Goal: Task Accomplishment & Management: Use online tool/utility

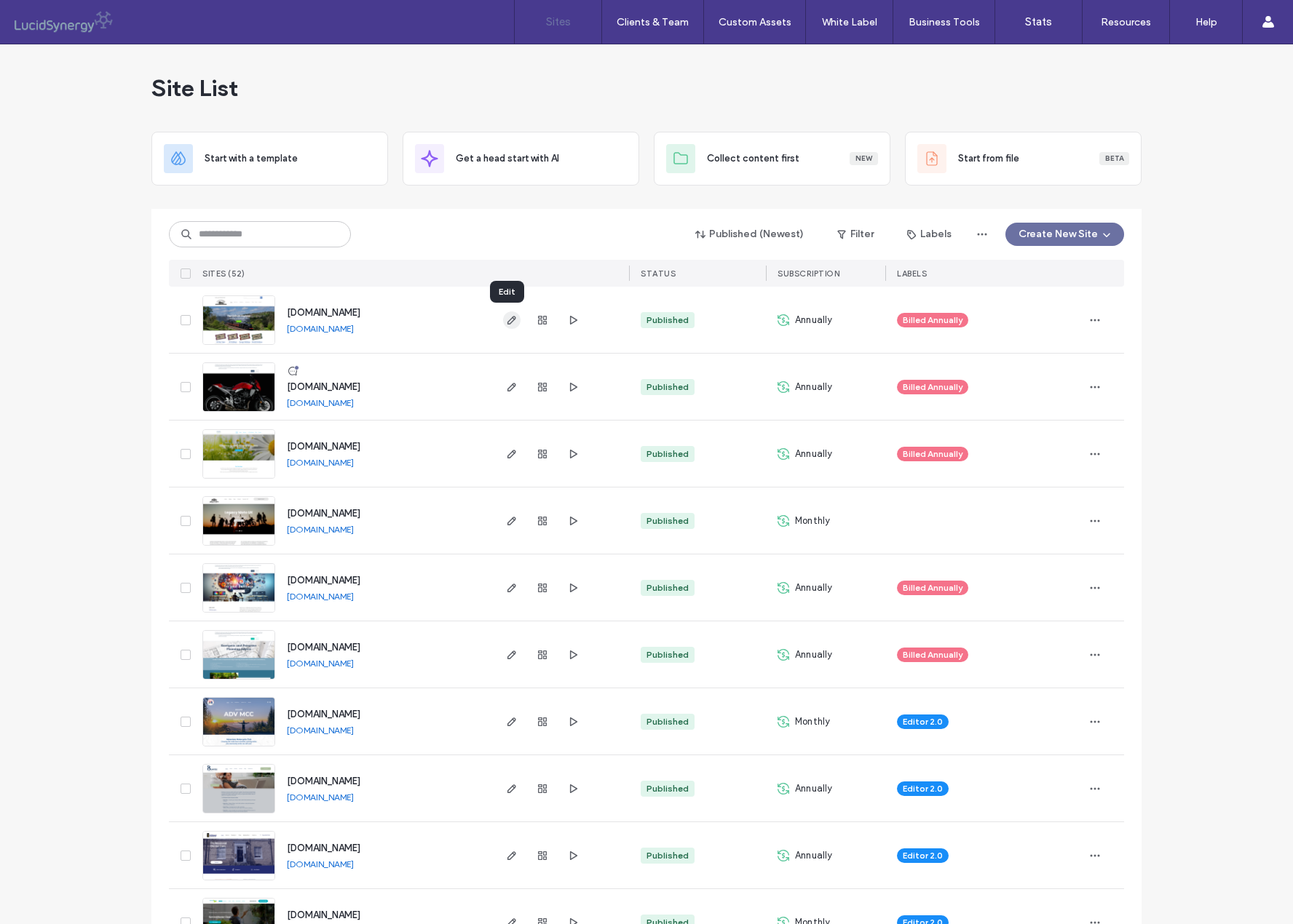
click at [508, 318] on icon "button" at bounding box center [511, 319] width 11 height 11
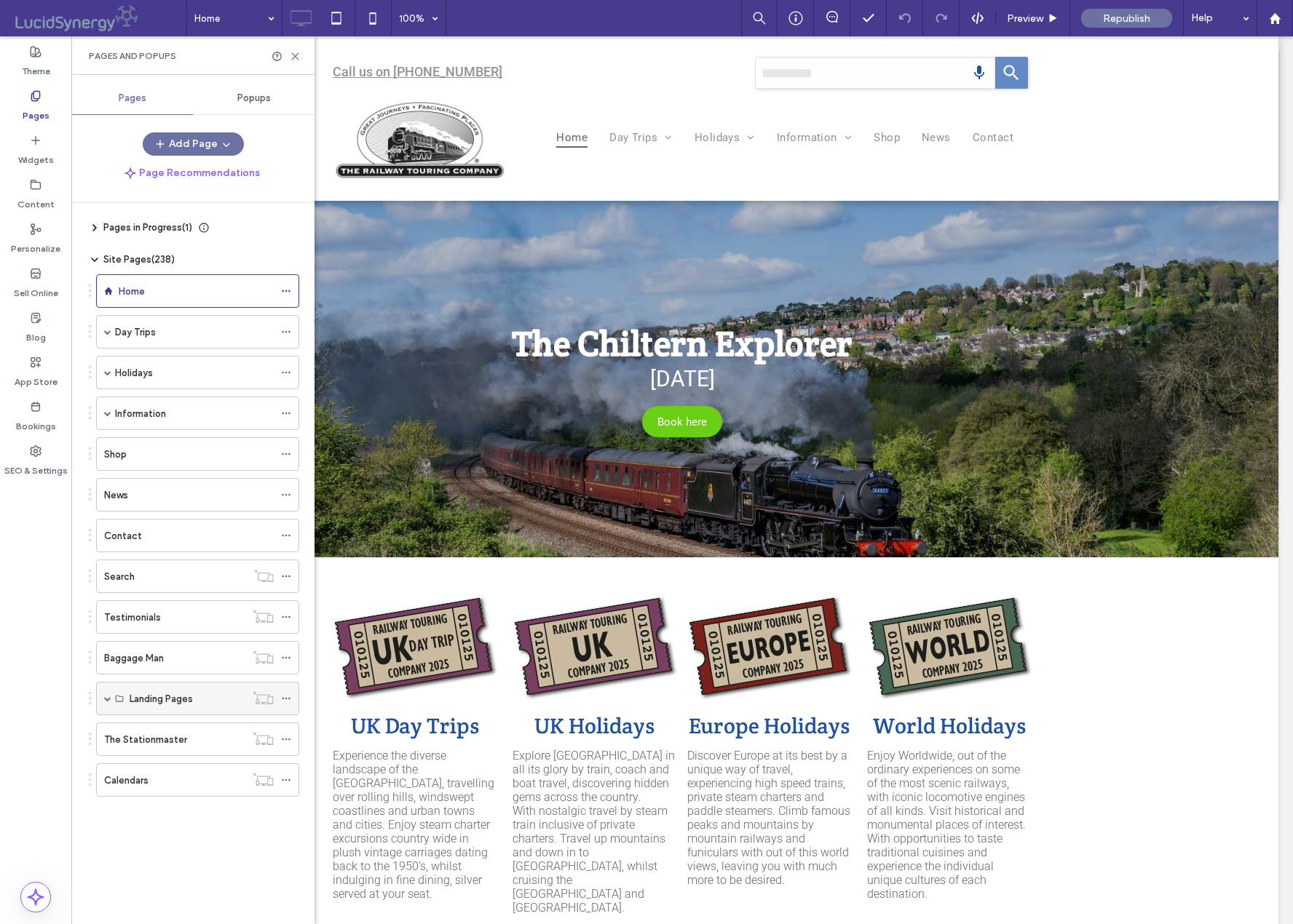
drag, startPoint x: 110, startPoint y: 697, endPoint x: 102, endPoint y: 707, distance: 12.8
click at [110, 699] on span at bounding box center [108, 699] width 7 height 7
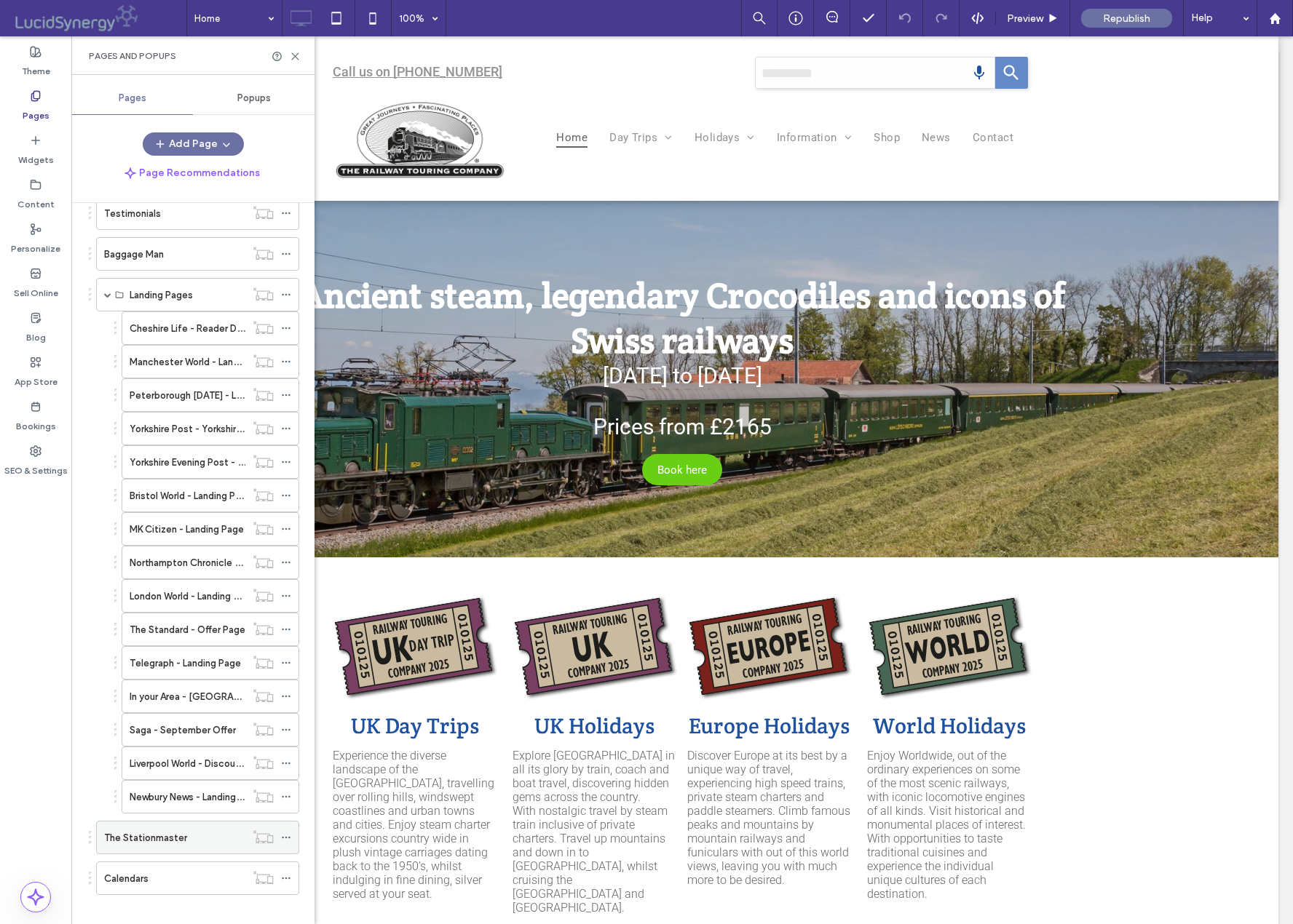
scroll to position [418, 0]
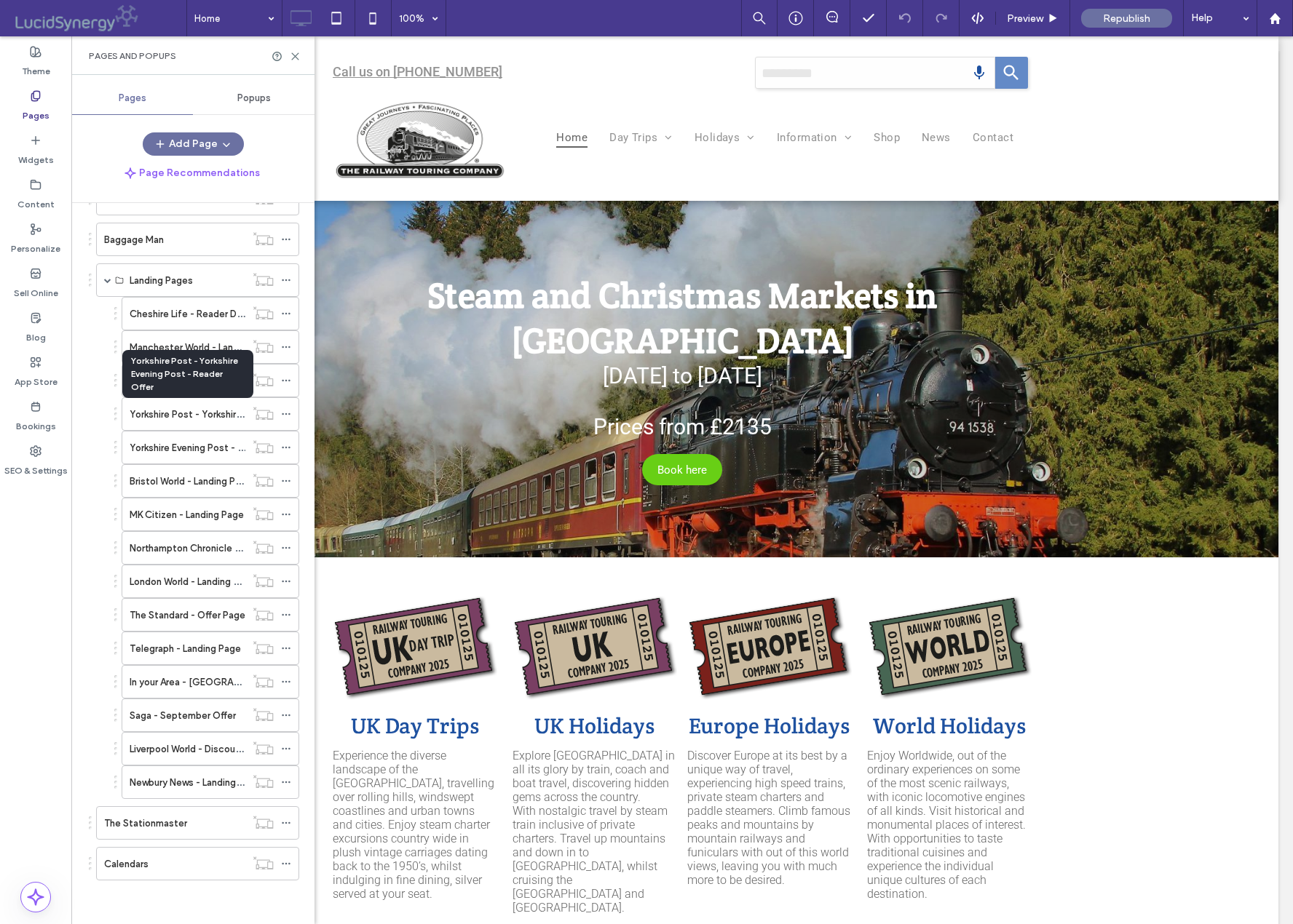
click at [221, 418] on label "Yorkshire Post - Yorkshire Evening Post - Reader Offer" at bounding box center [248, 415] width 237 height 26
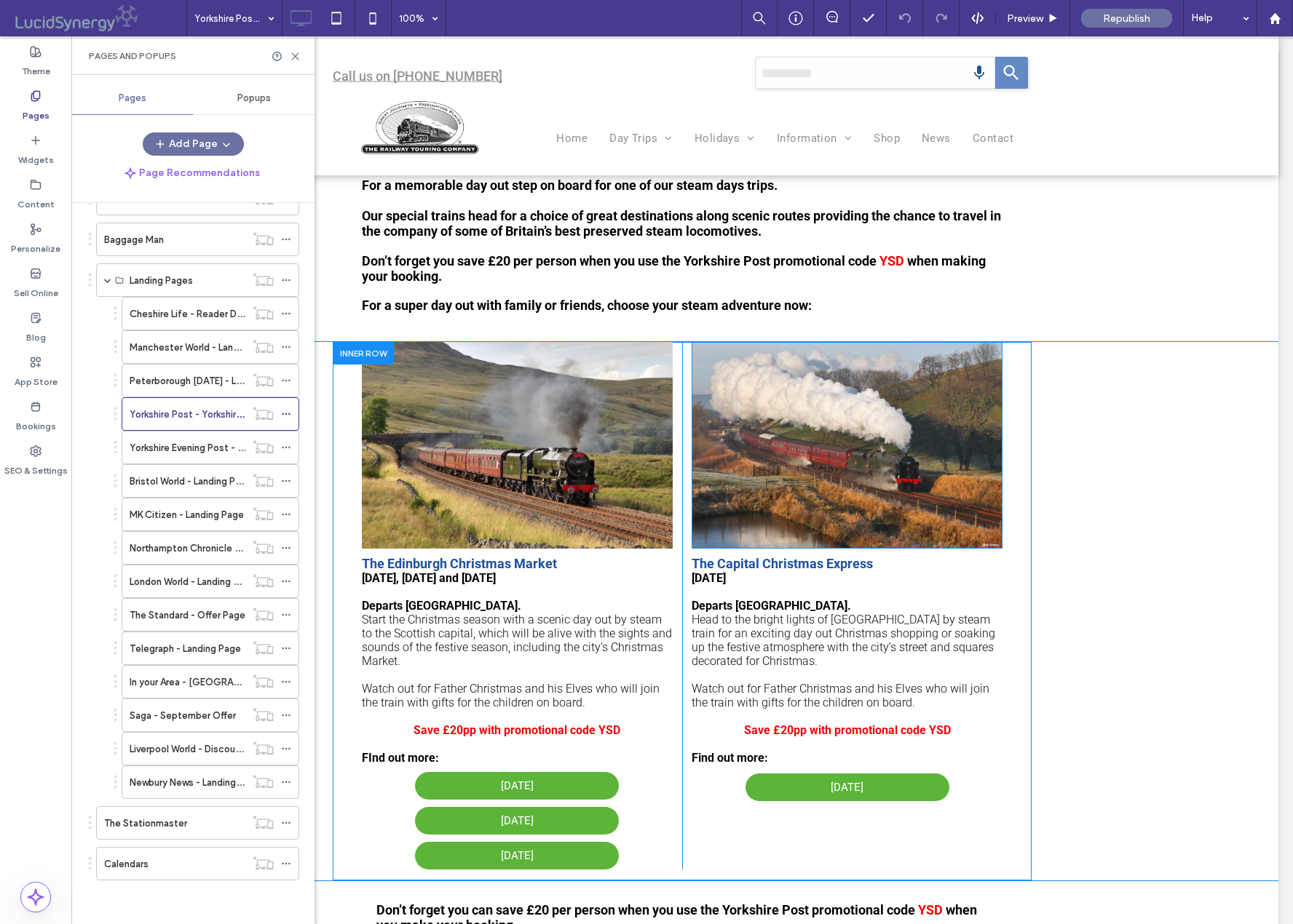
scroll to position [786, 0]
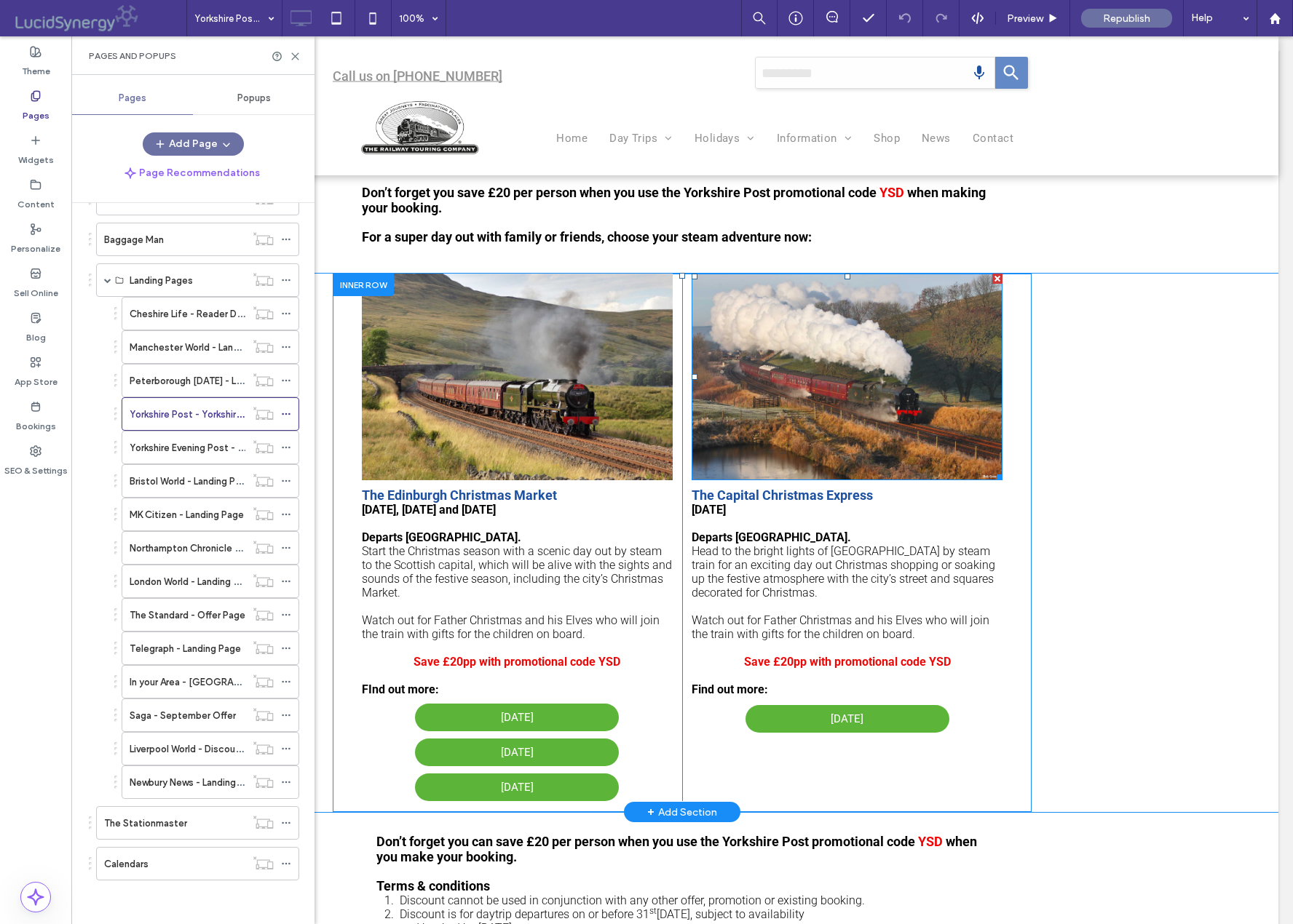
click at [997, 280] on div at bounding box center [998, 279] width 10 height 10
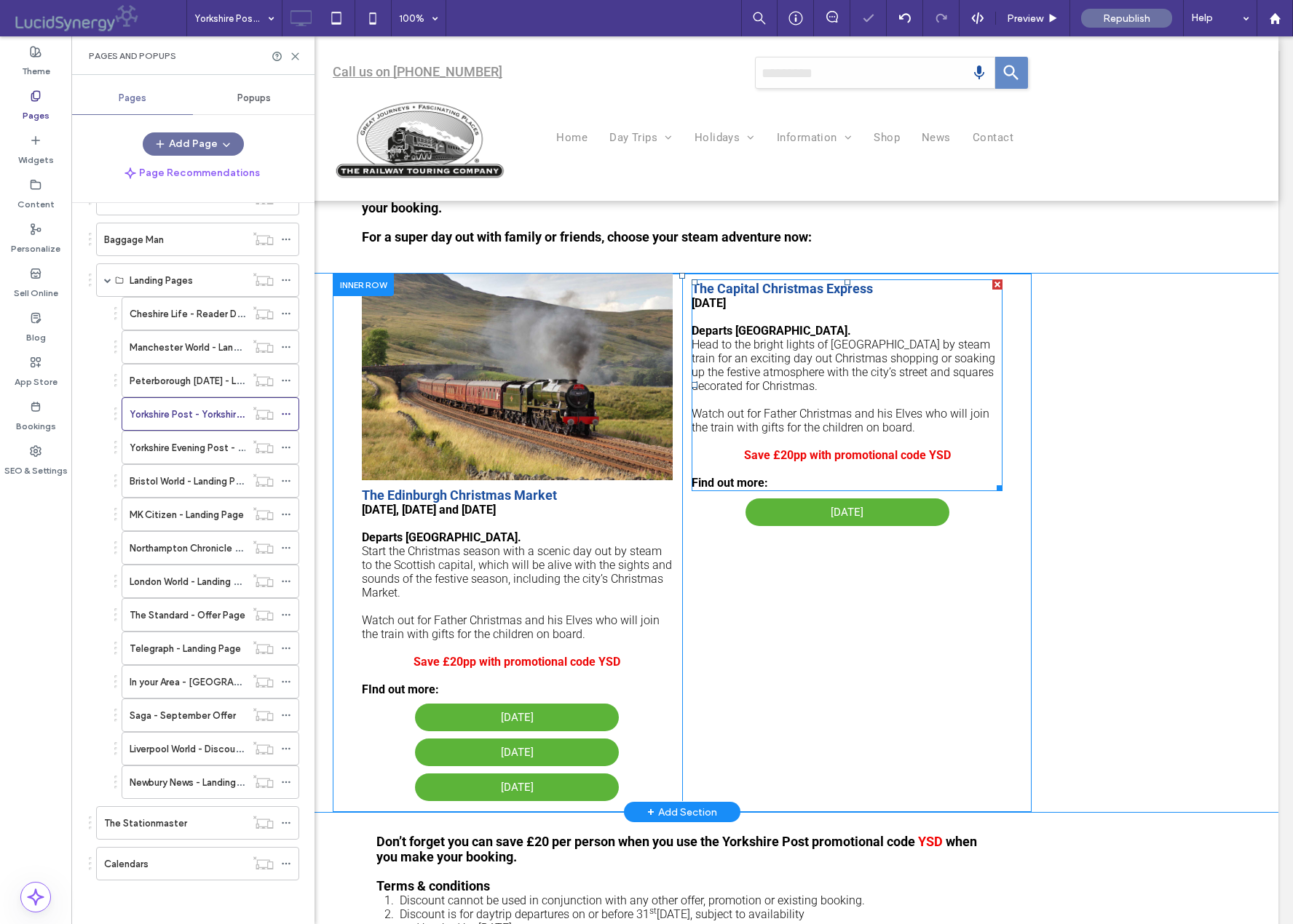
click at [996, 286] on div at bounding box center [998, 285] width 10 height 10
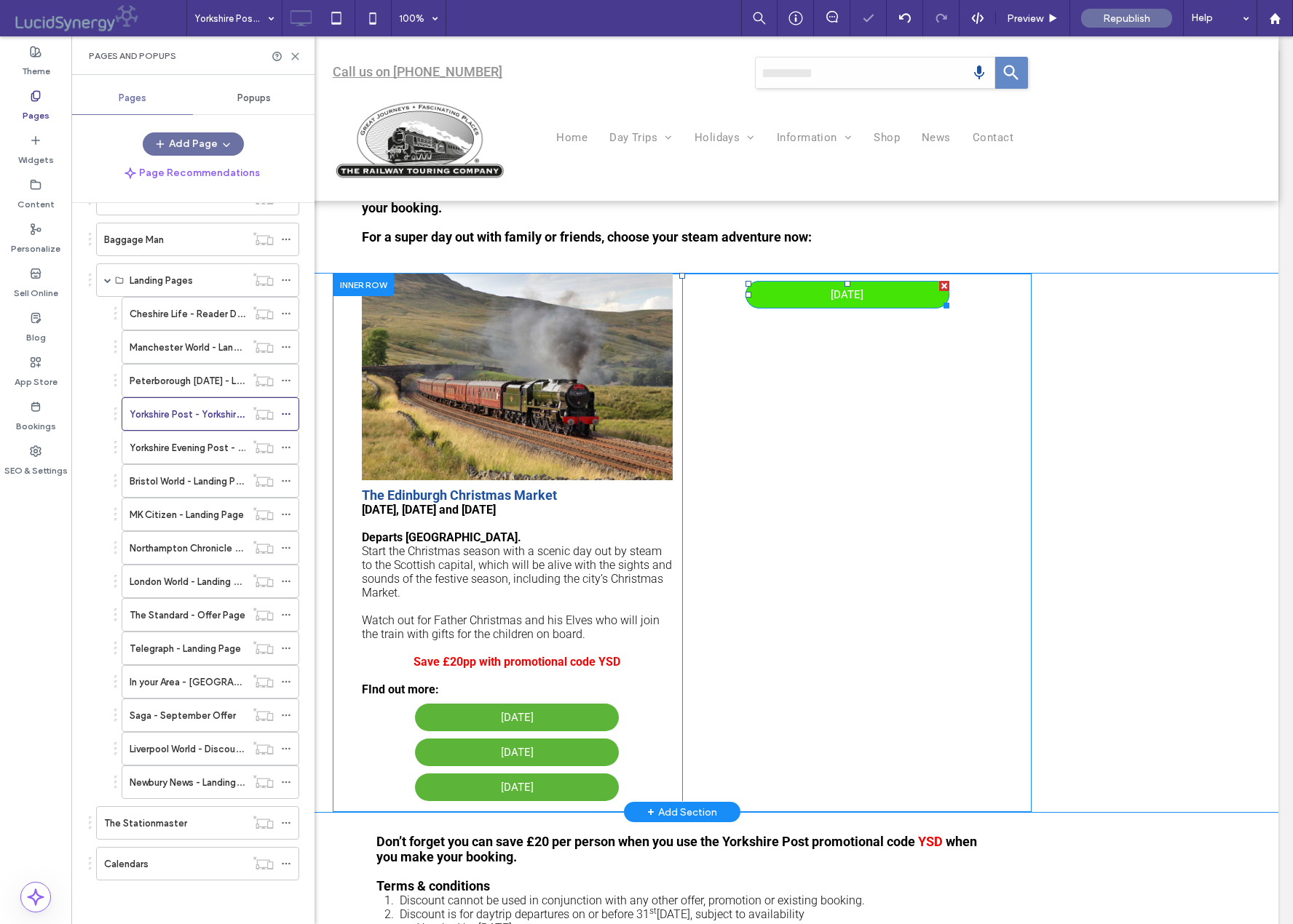
click at [942, 288] on div at bounding box center [944, 286] width 10 height 10
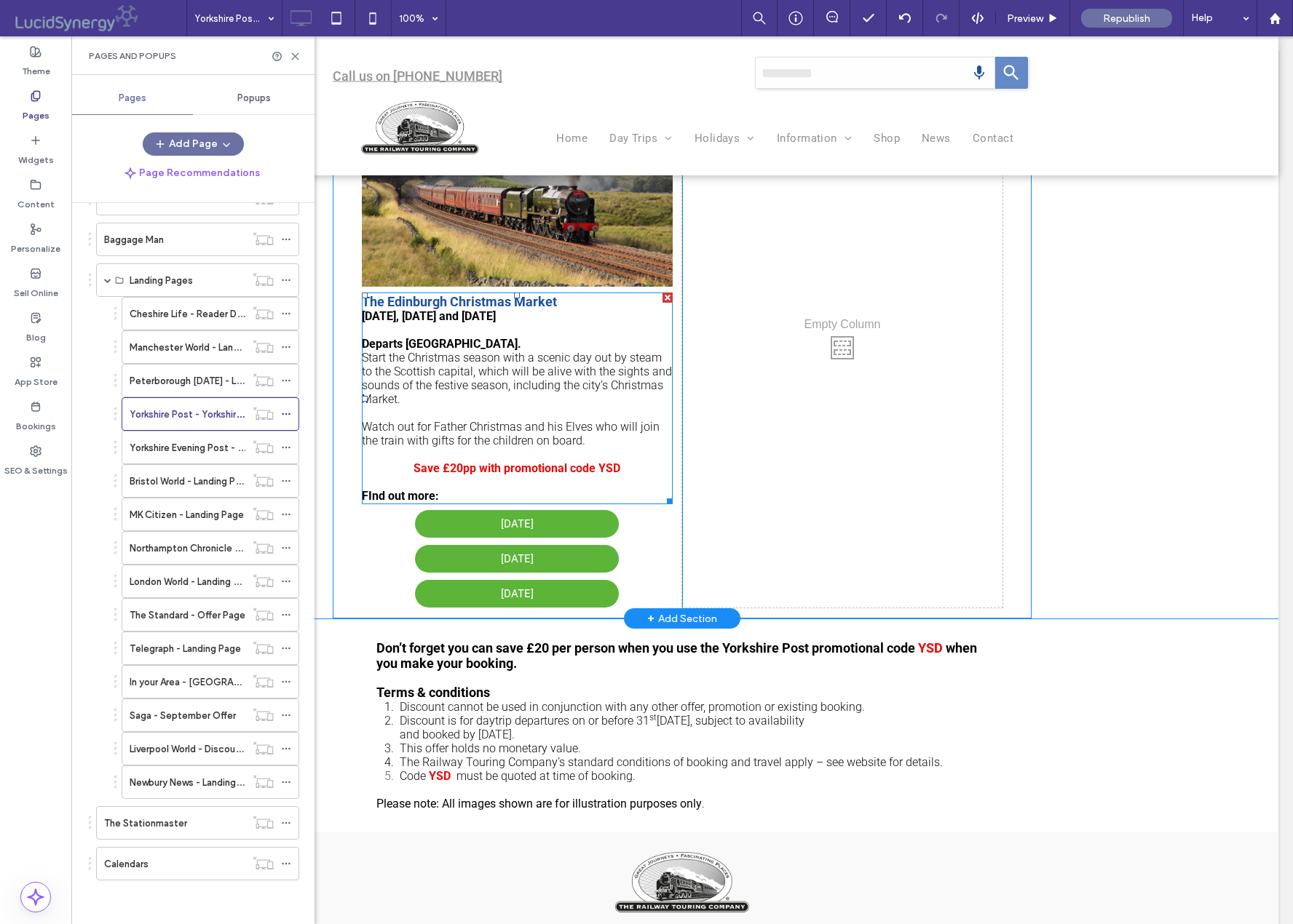
scroll to position [978, 0]
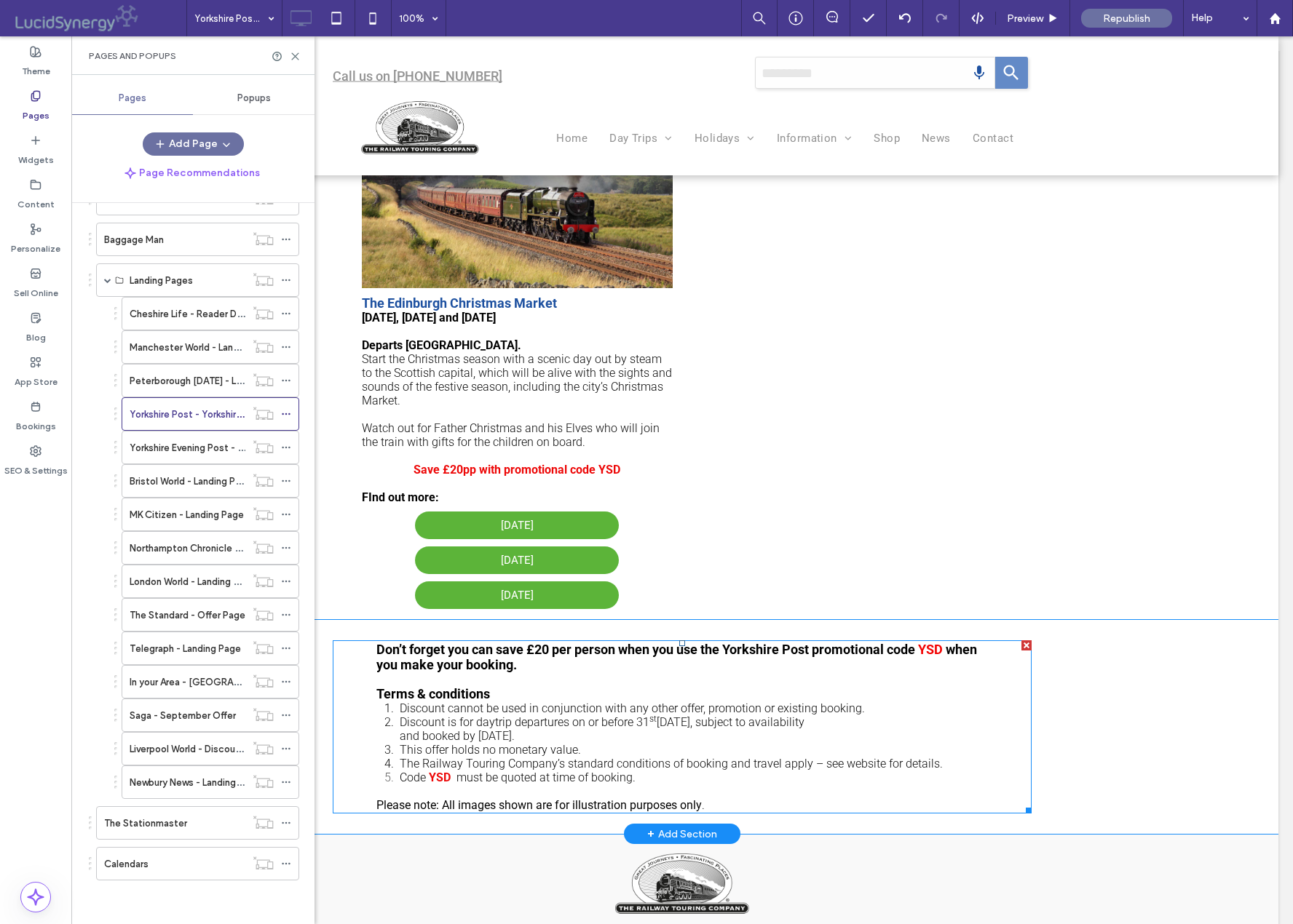
click at [550, 651] on strong "Don’t forget you can save £20 per person when you use the Yorkshire Post promot…" at bounding box center [646, 650] width 539 height 16
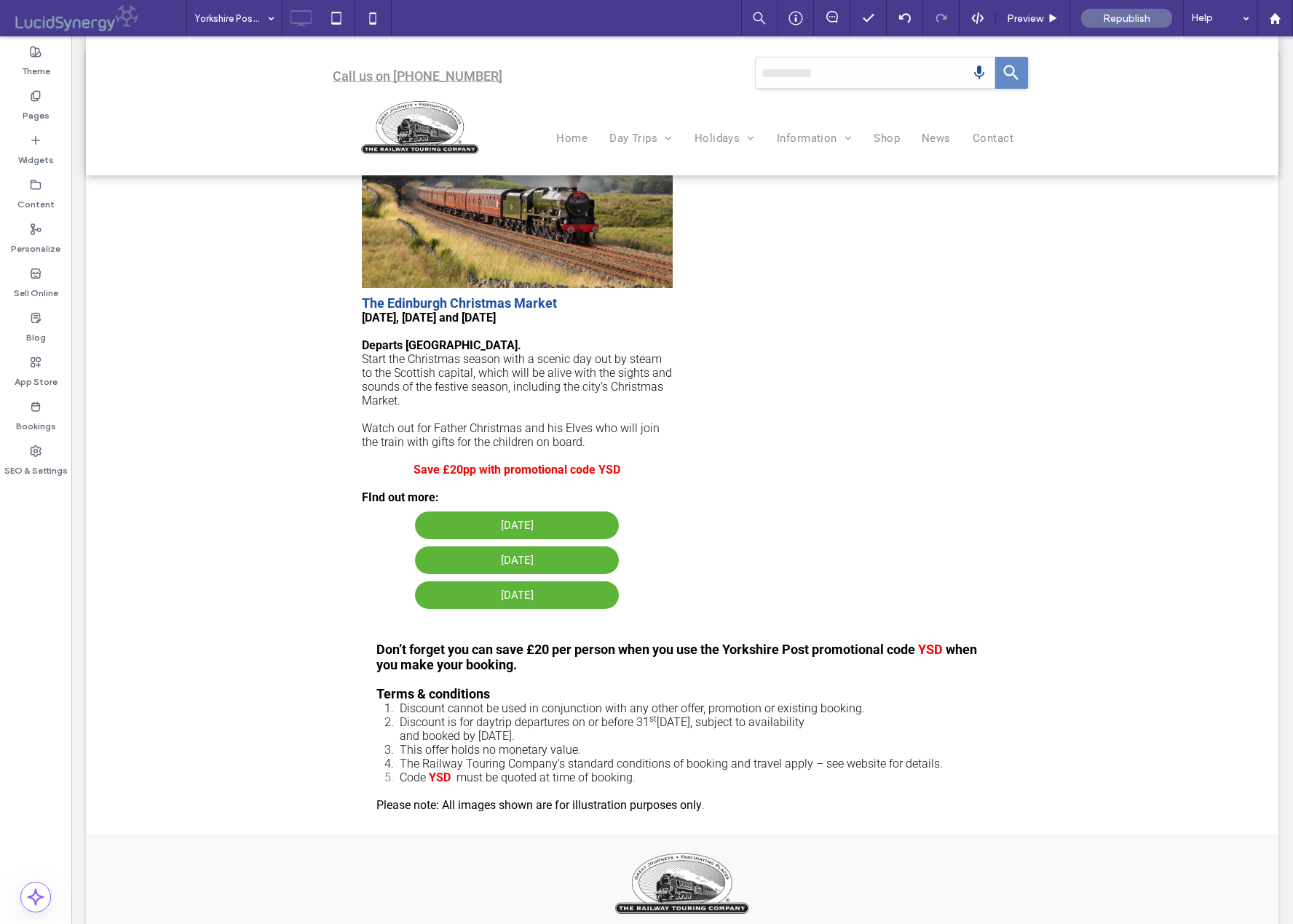
type input "******"
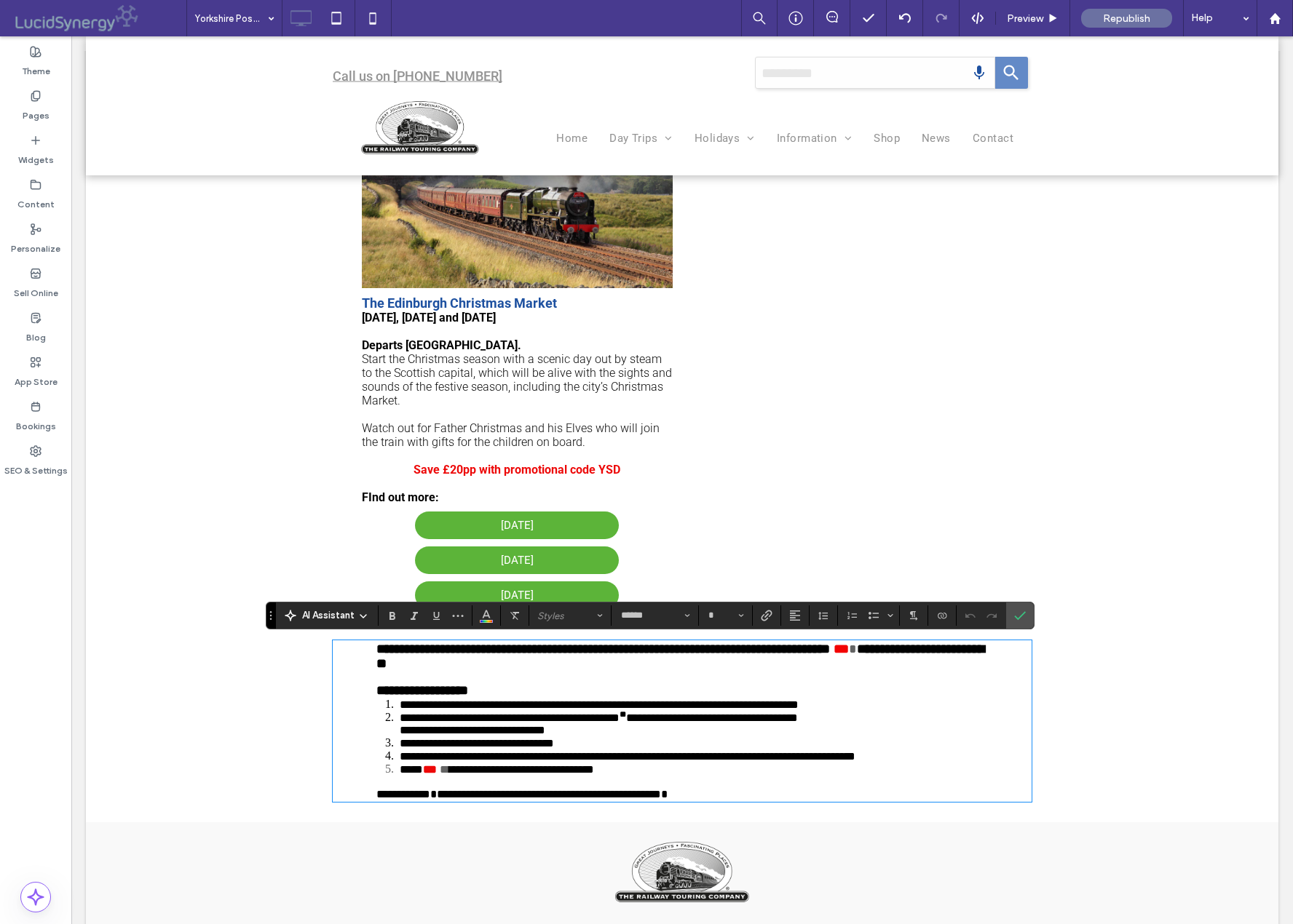
click at [1078, 726] on div "**********" at bounding box center [683, 721] width 1193 height 202
type input "**"
drag, startPoint x: 375, startPoint y: 651, endPoint x: 446, endPoint y: 682, distance: 77.5
click at [457, 680] on div "**********" at bounding box center [682, 720] width 699 height 161
drag, startPoint x: 412, startPoint y: 659, endPoint x: 407, endPoint y: 671, distance: 13.0
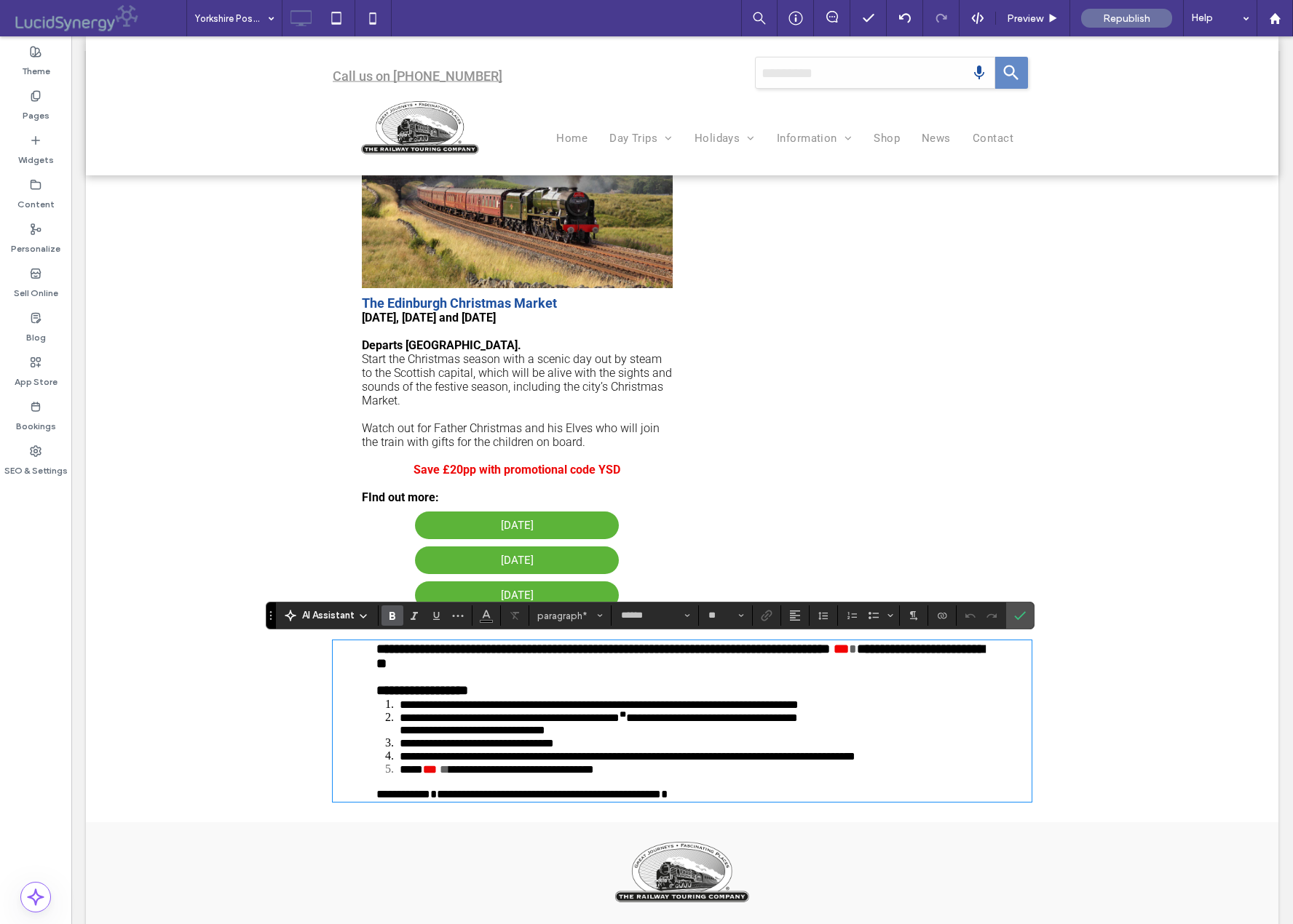
click at [412, 660] on strong "**********" at bounding box center [680, 657] width 608 height 28
click at [1020, 614] on icon "Confirm" at bounding box center [1019, 615] width 11 height 11
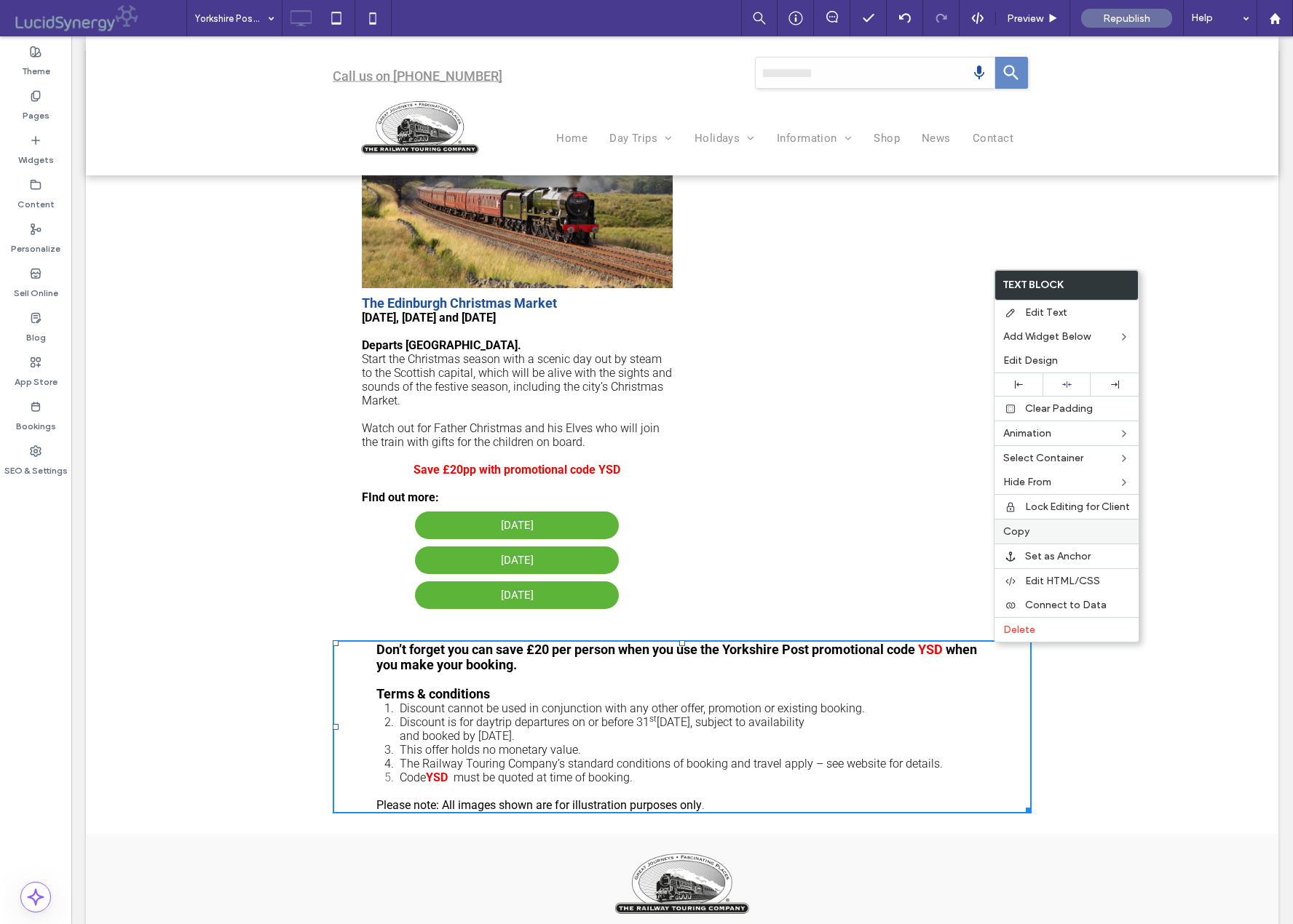
click at [1015, 531] on span "Copy" at bounding box center [1016, 531] width 26 height 12
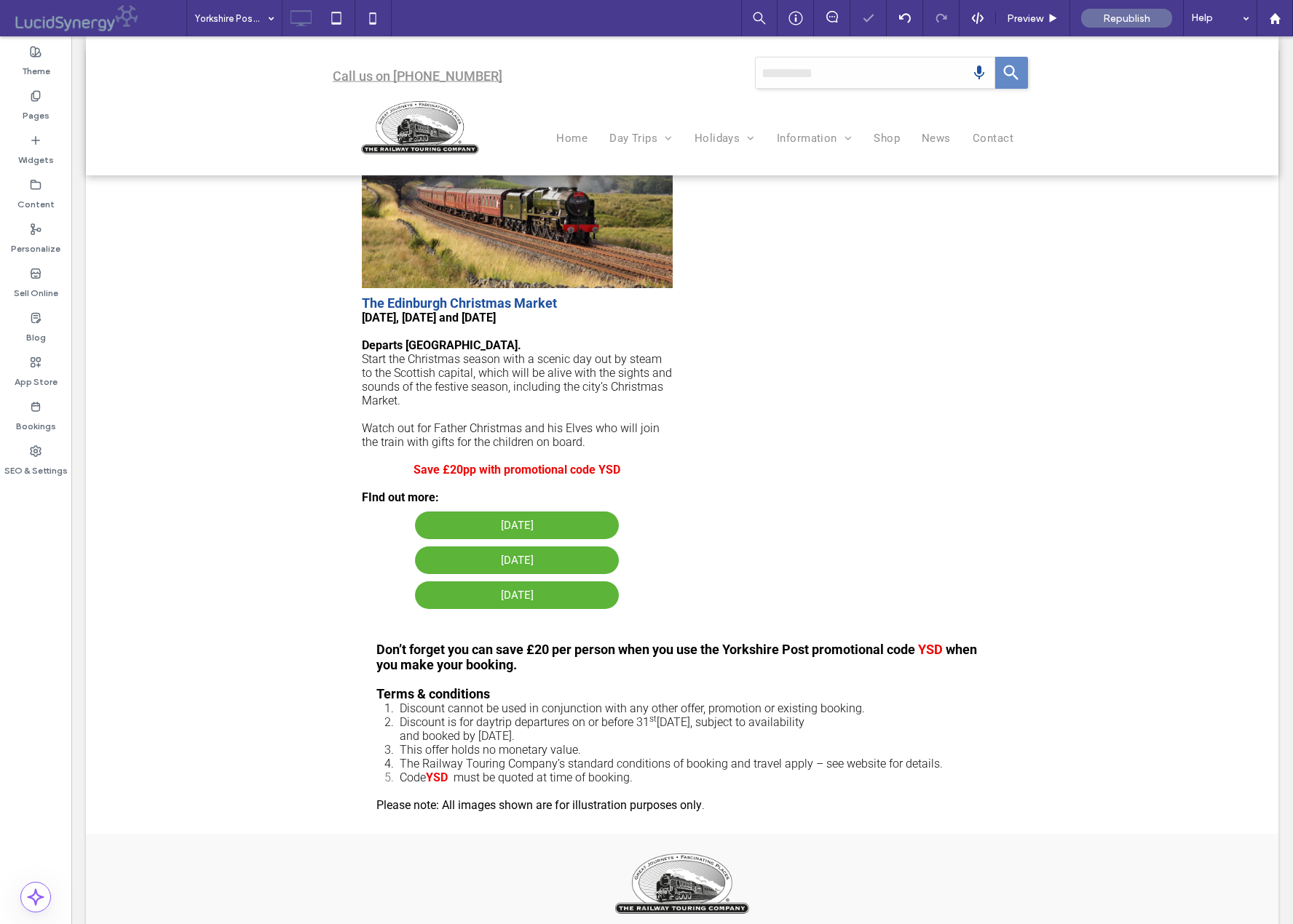
click at [836, 346] on icon at bounding box center [842, 355] width 23 height 23
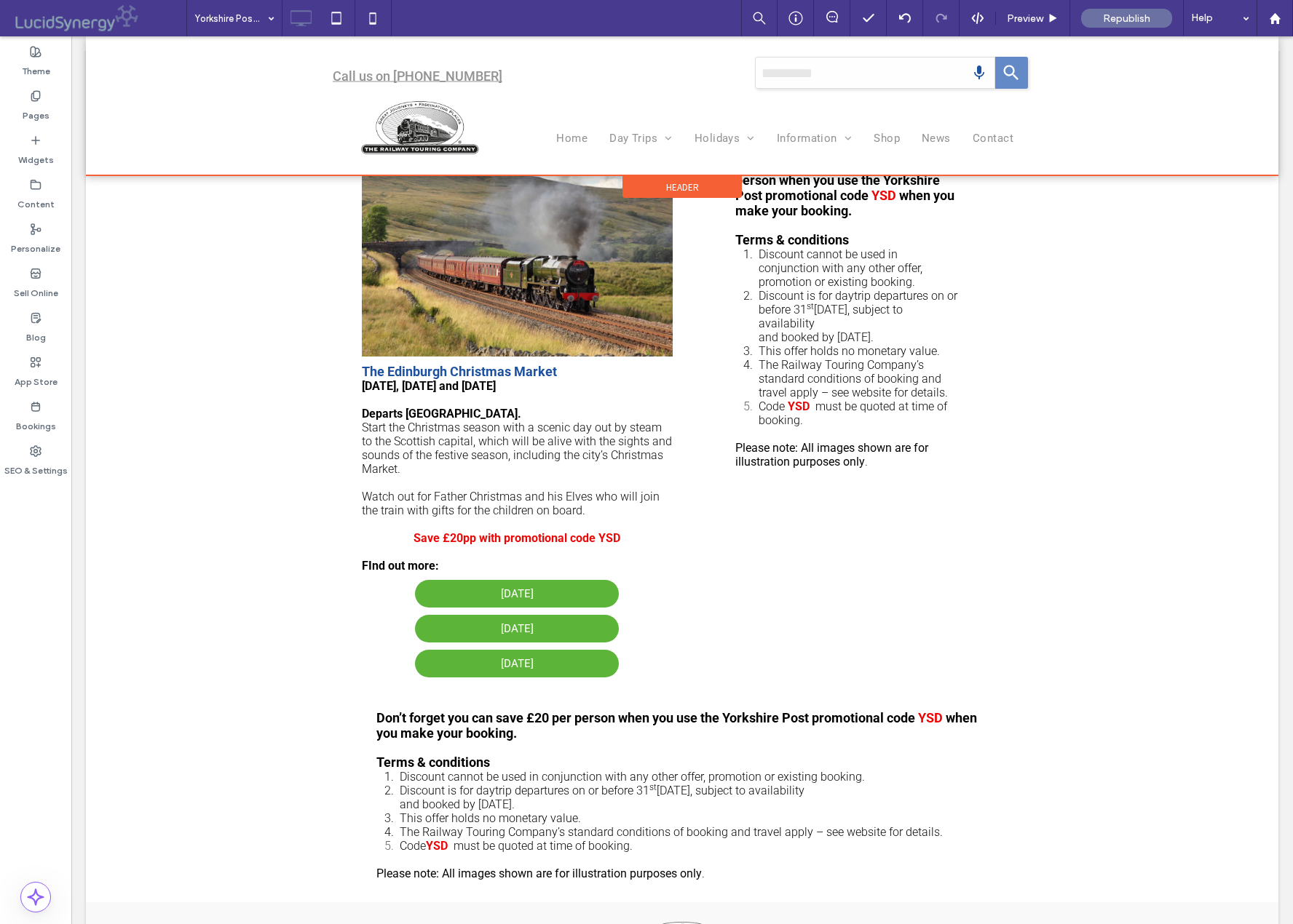
scroll to position [926, 0]
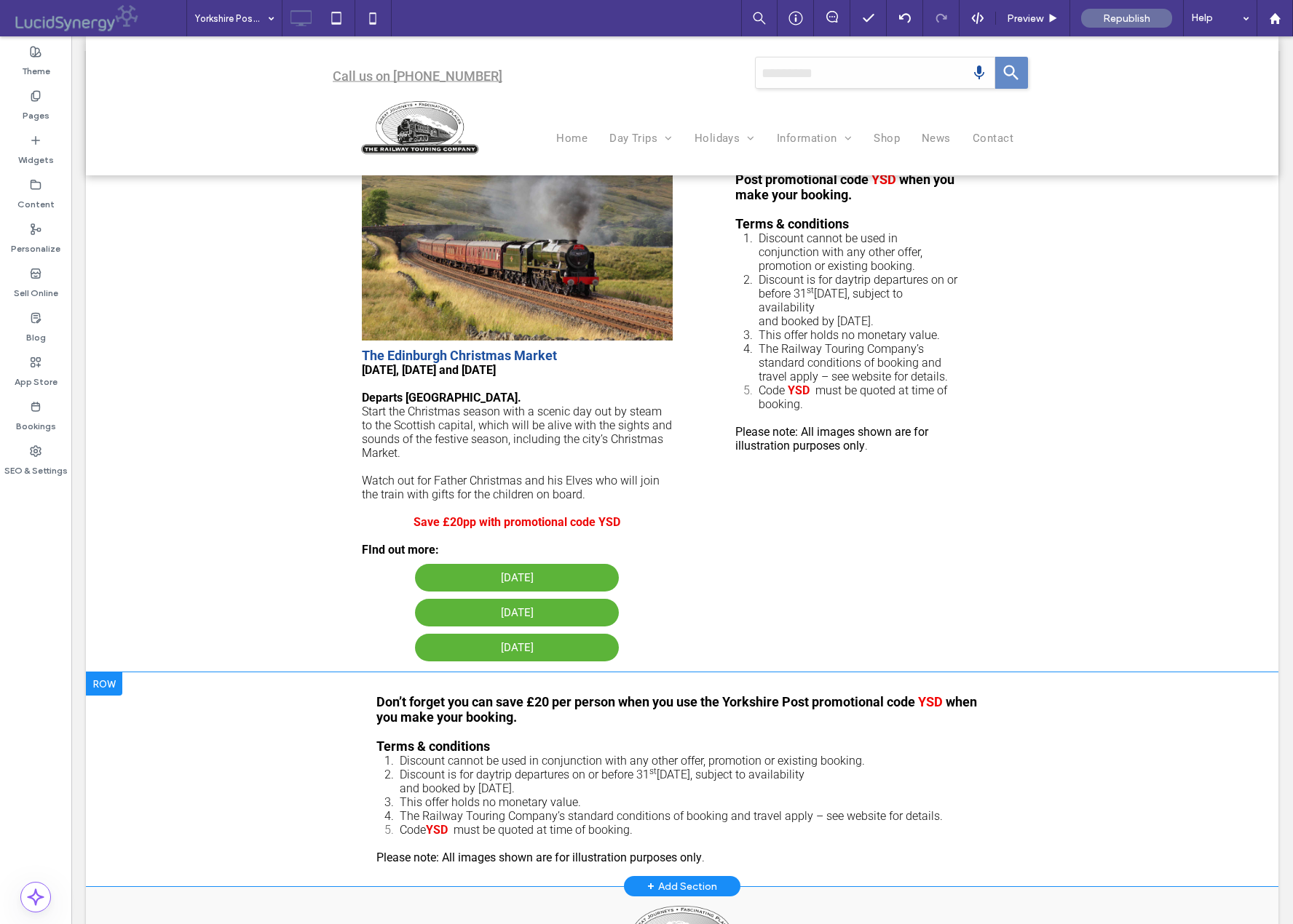
click at [104, 688] on div at bounding box center [104, 683] width 36 height 23
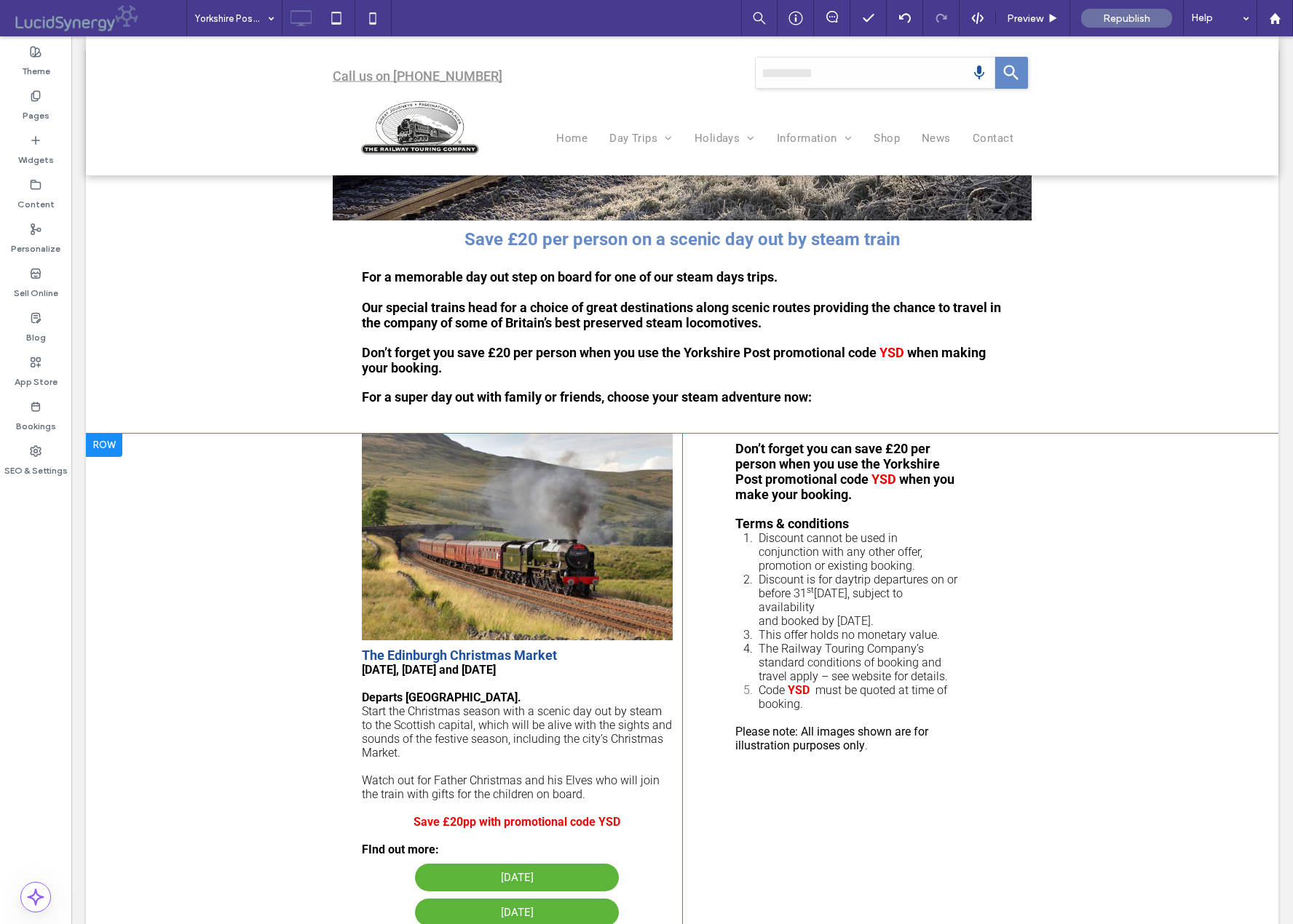
scroll to position [612, 0]
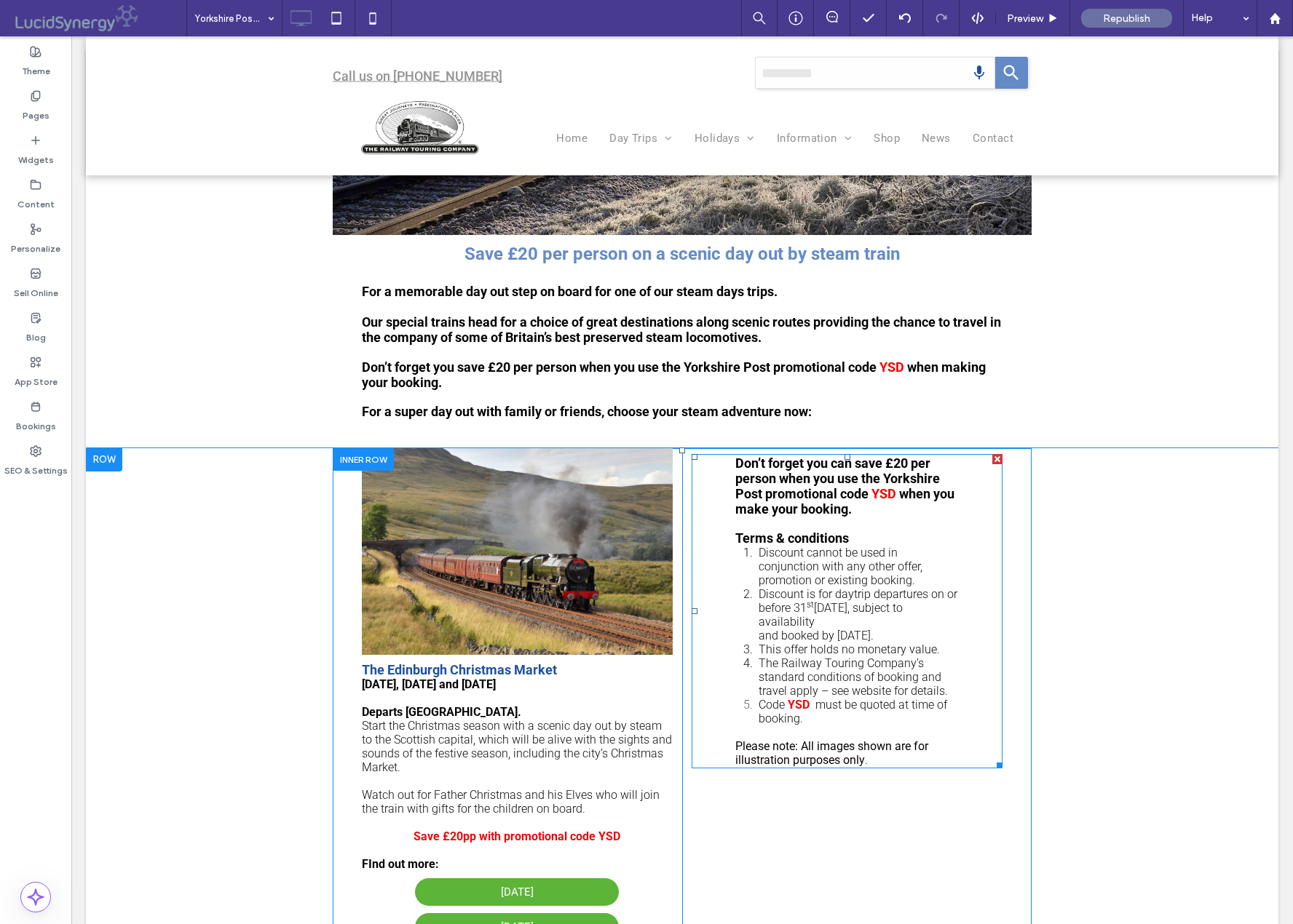
click at [997, 459] on div at bounding box center [998, 459] width 10 height 10
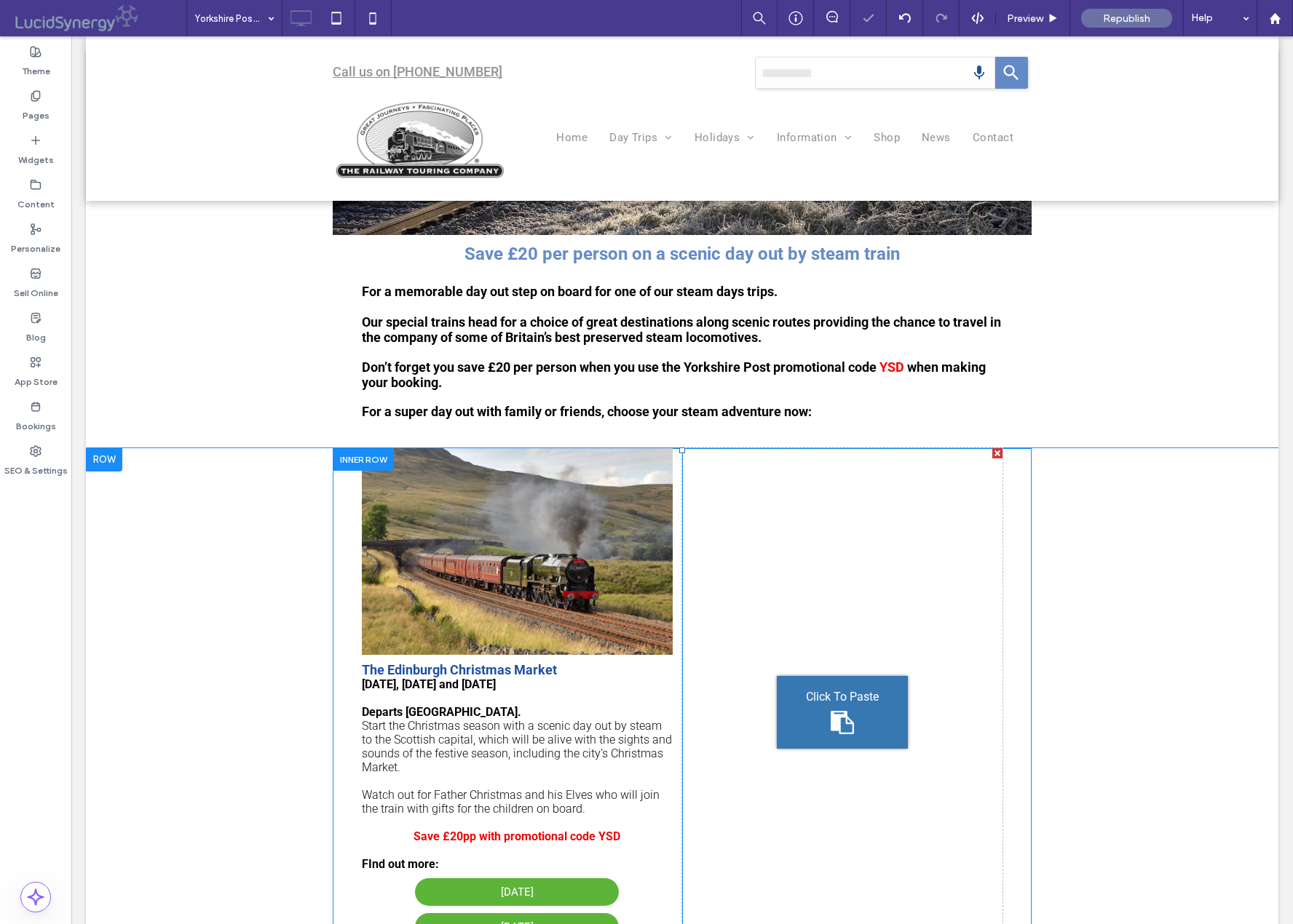
click at [996, 455] on div at bounding box center [998, 454] width 10 height 10
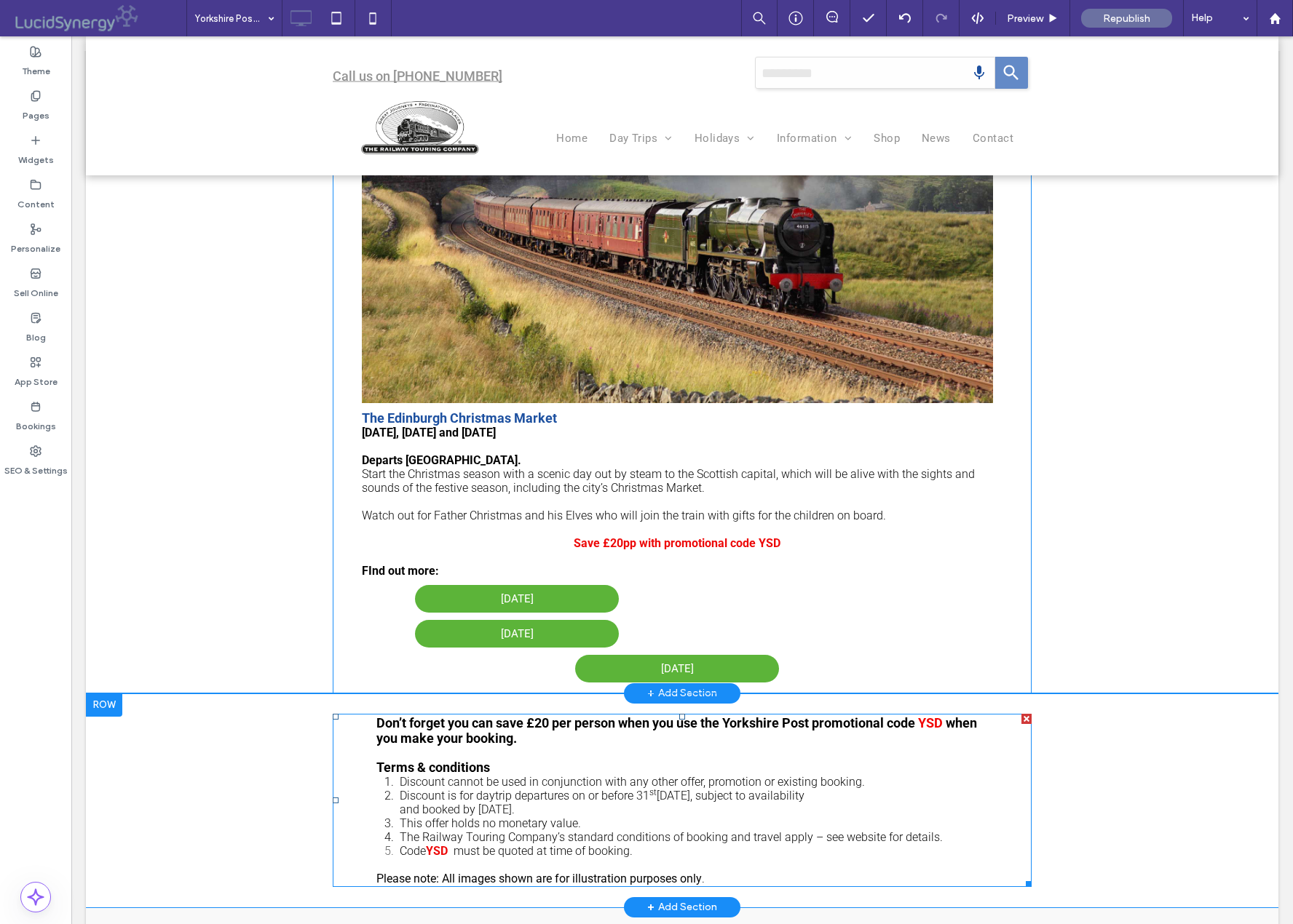
scroll to position [1109, 0]
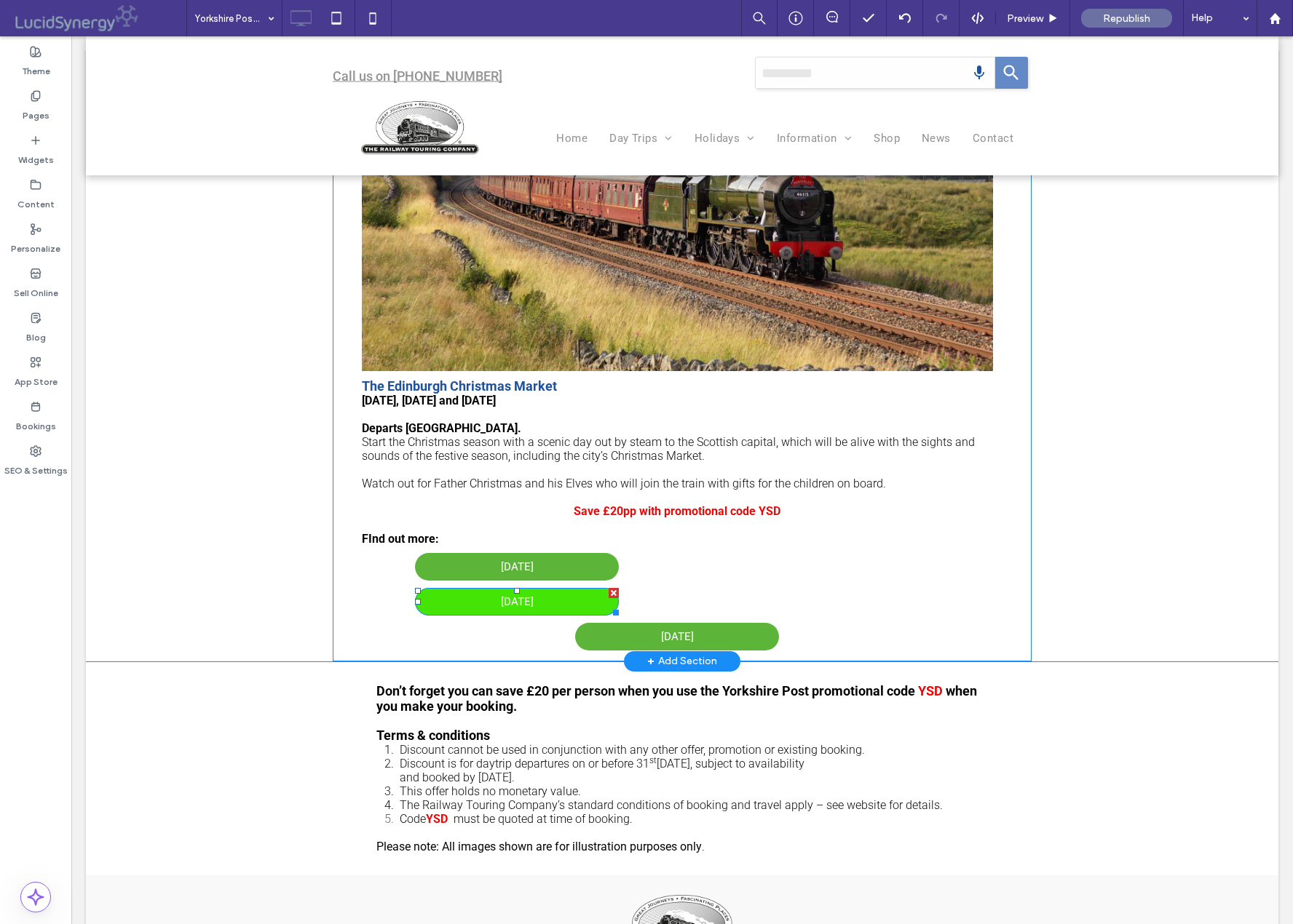
click at [533, 607] on span "Saturday 6 December" at bounding box center [517, 602] width 33 height 28
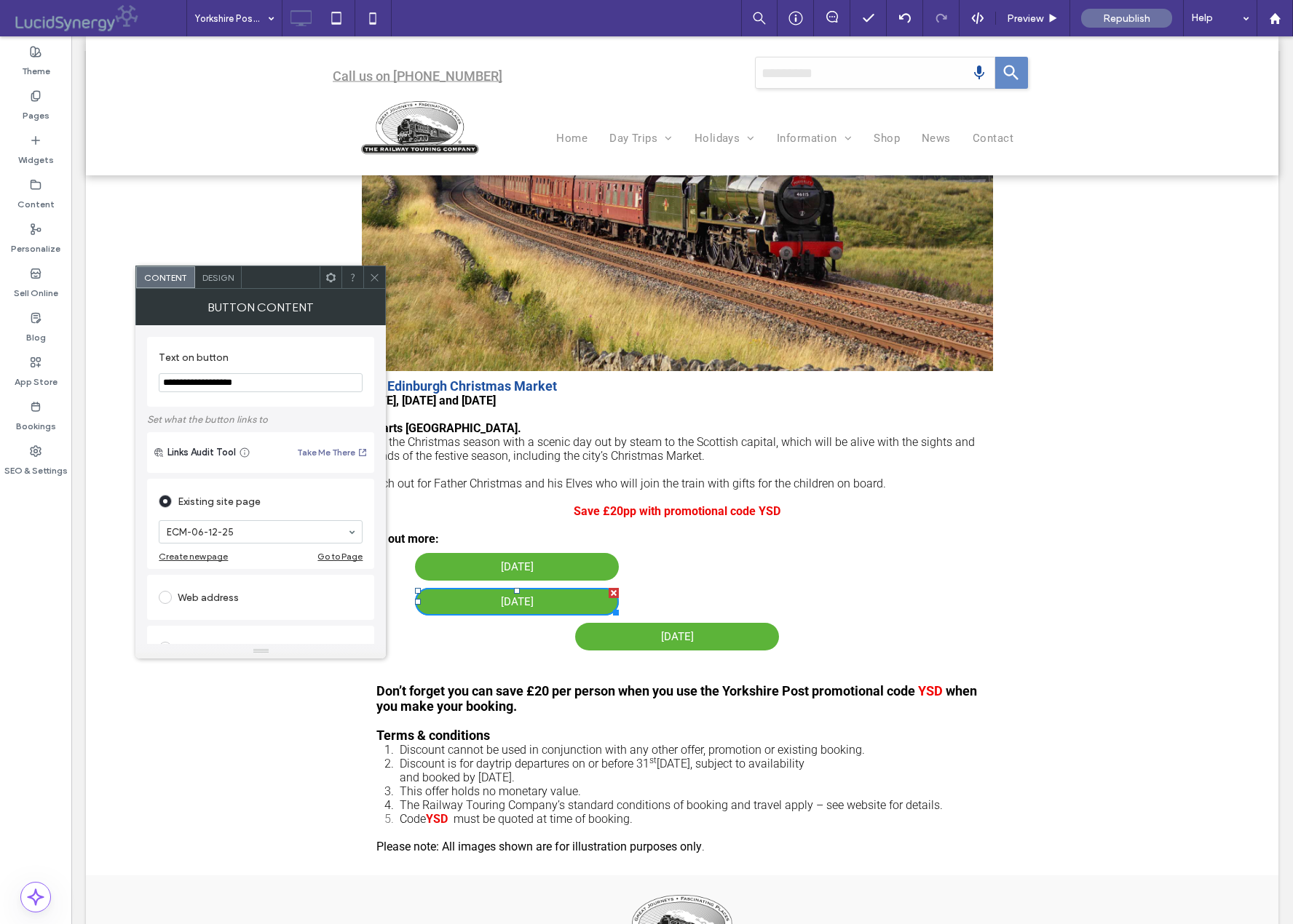
click at [331, 276] on div at bounding box center [330, 277] width 22 height 22
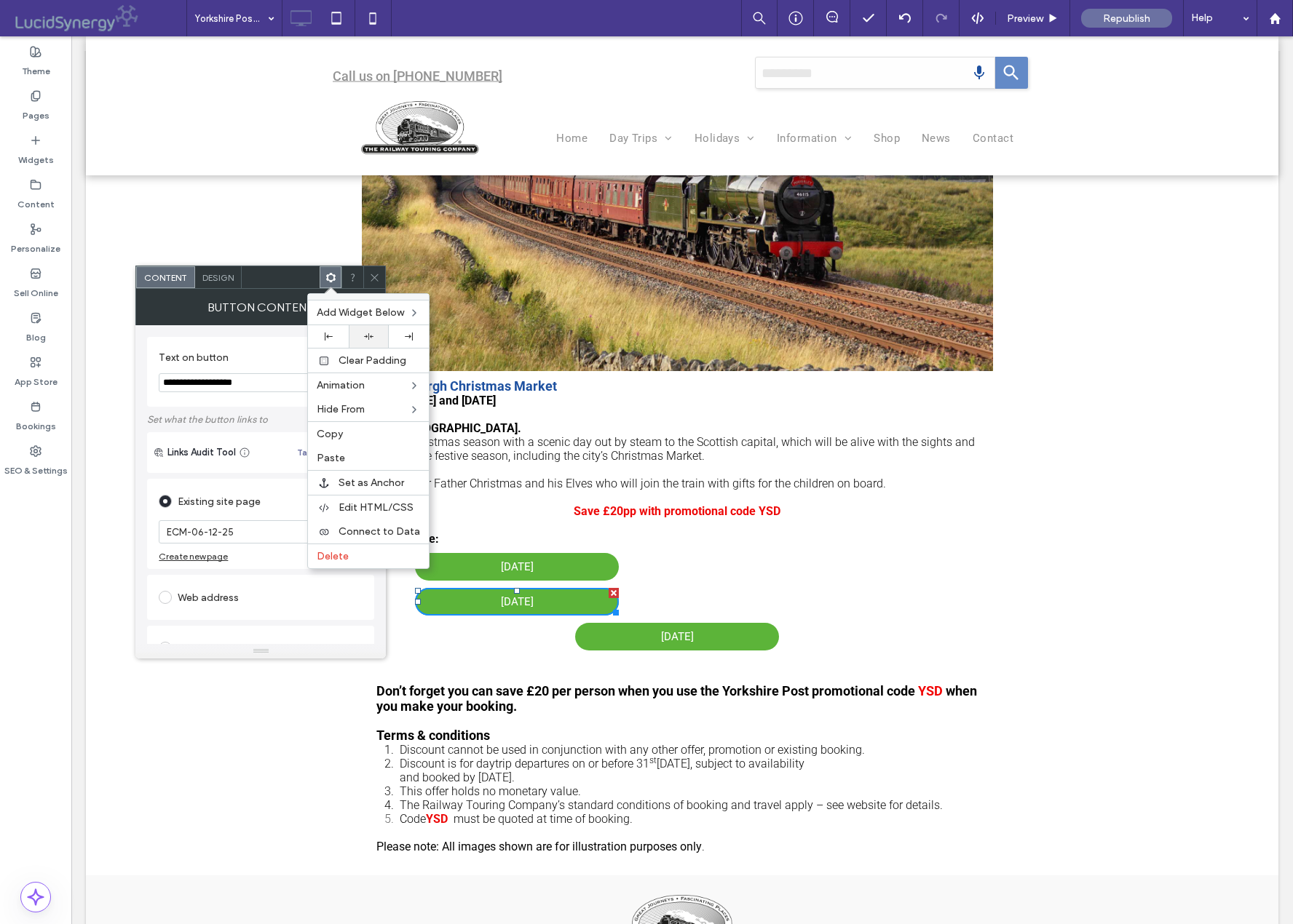
click at [365, 337] on icon at bounding box center [369, 336] width 9 height 9
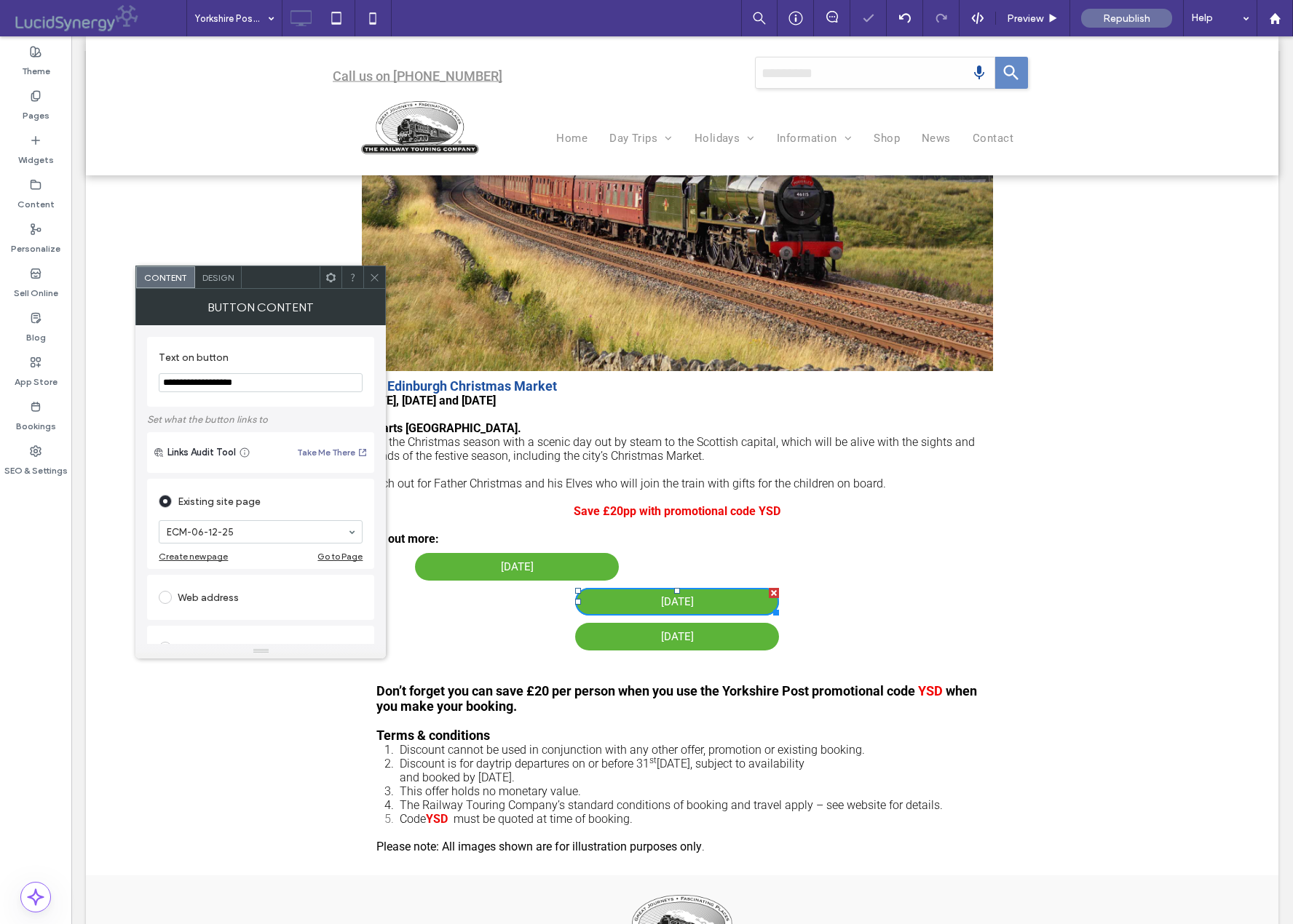
click at [370, 277] on icon at bounding box center [375, 277] width 11 height 11
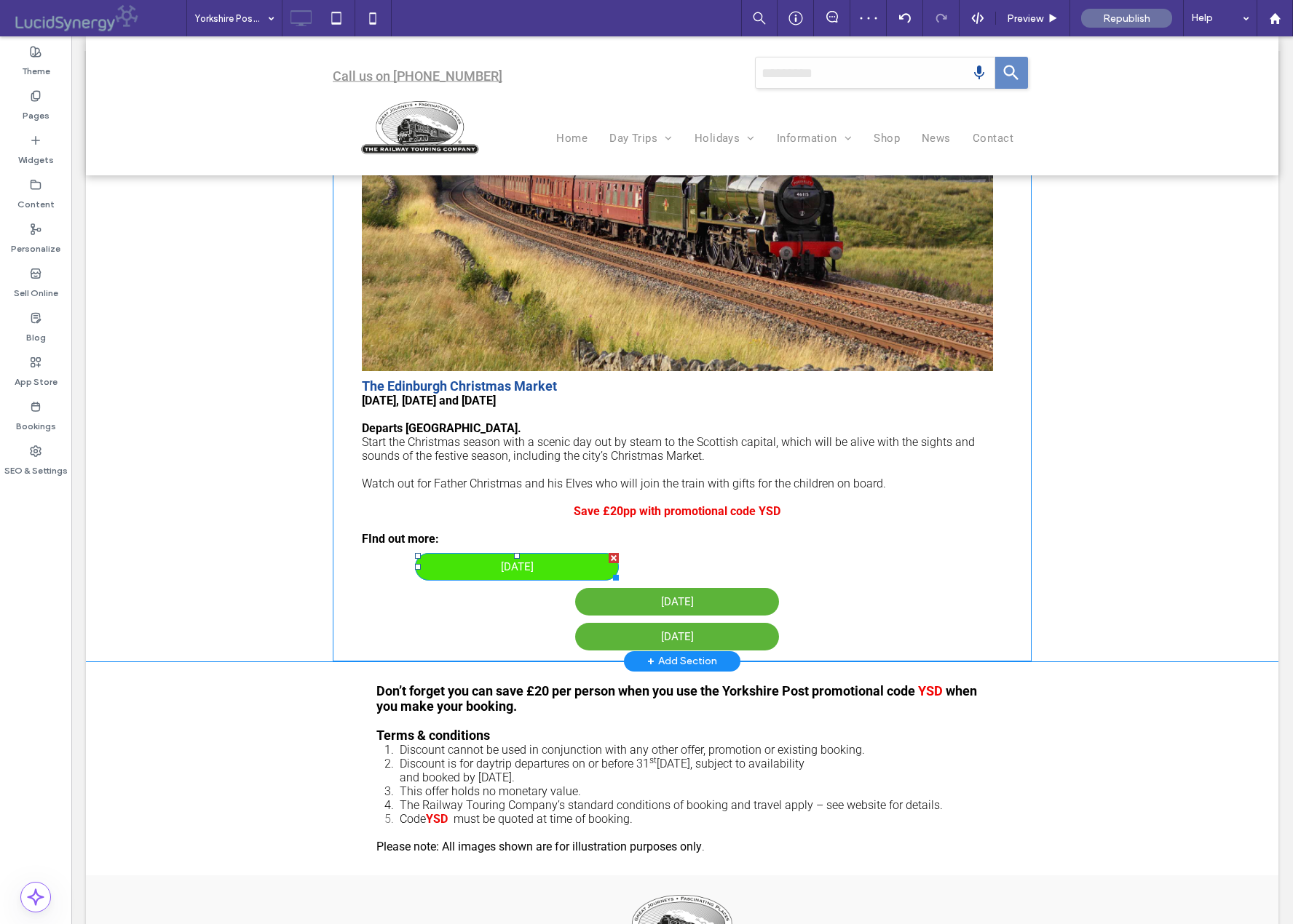
click at [508, 569] on span "Saturday 22 November" at bounding box center [517, 567] width 33 height 28
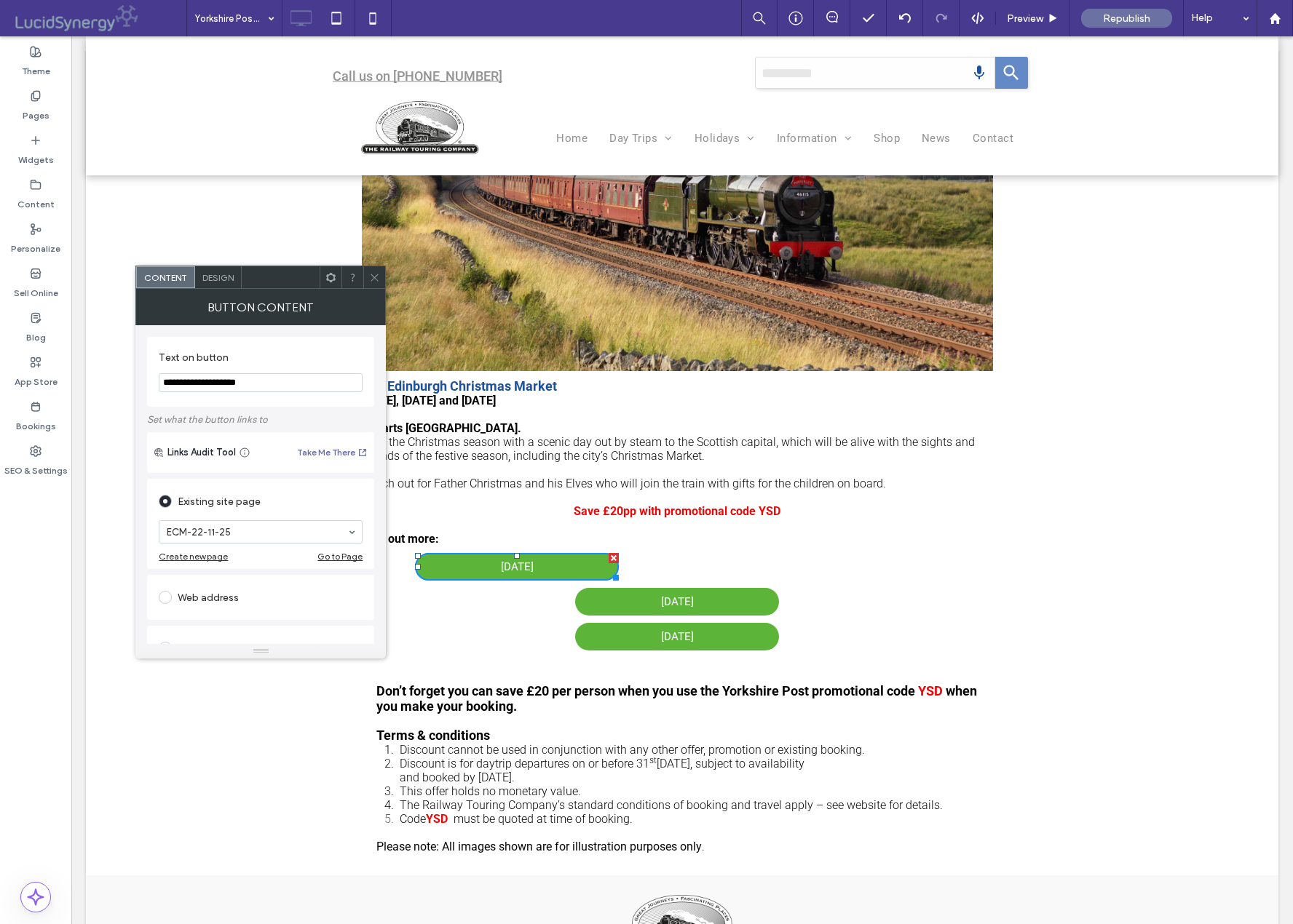
click at [329, 276] on icon at bounding box center [331, 277] width 11 height 11
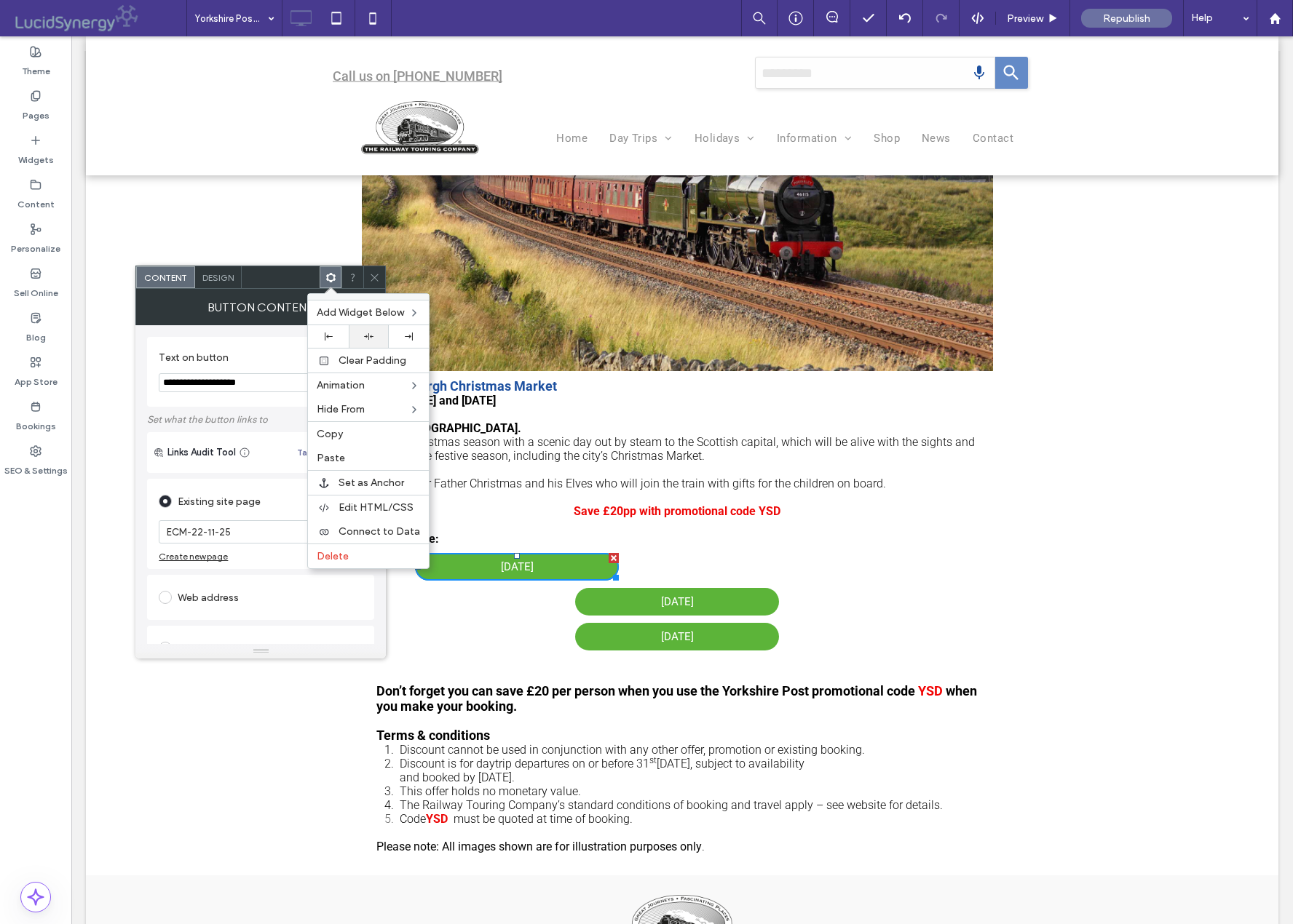
click at [366, 332] on icon at bounding box center [369, 336] width 9 height 9
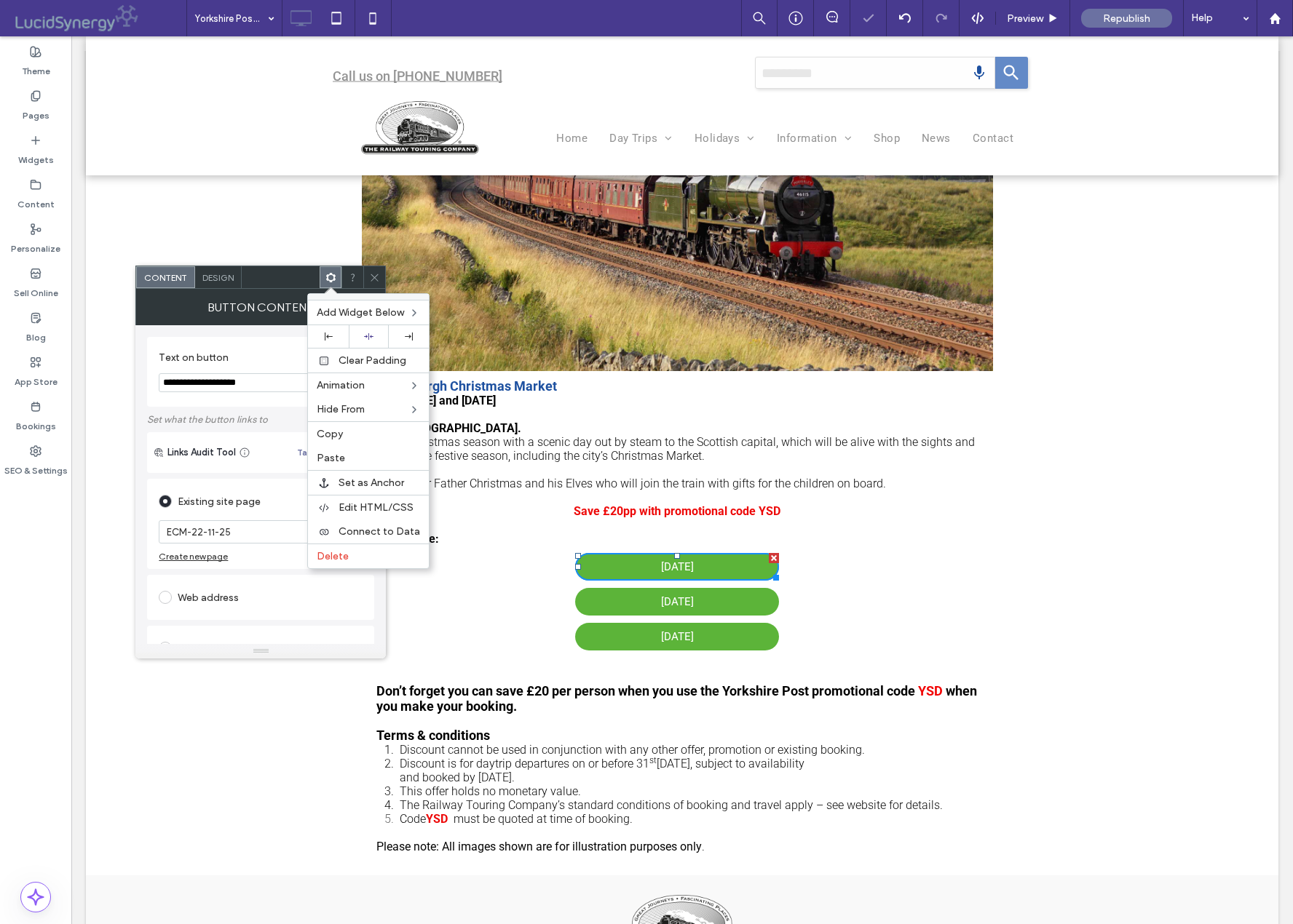
click at [373, 277] on icon at bounding box center [375, 277] width 11 height 11
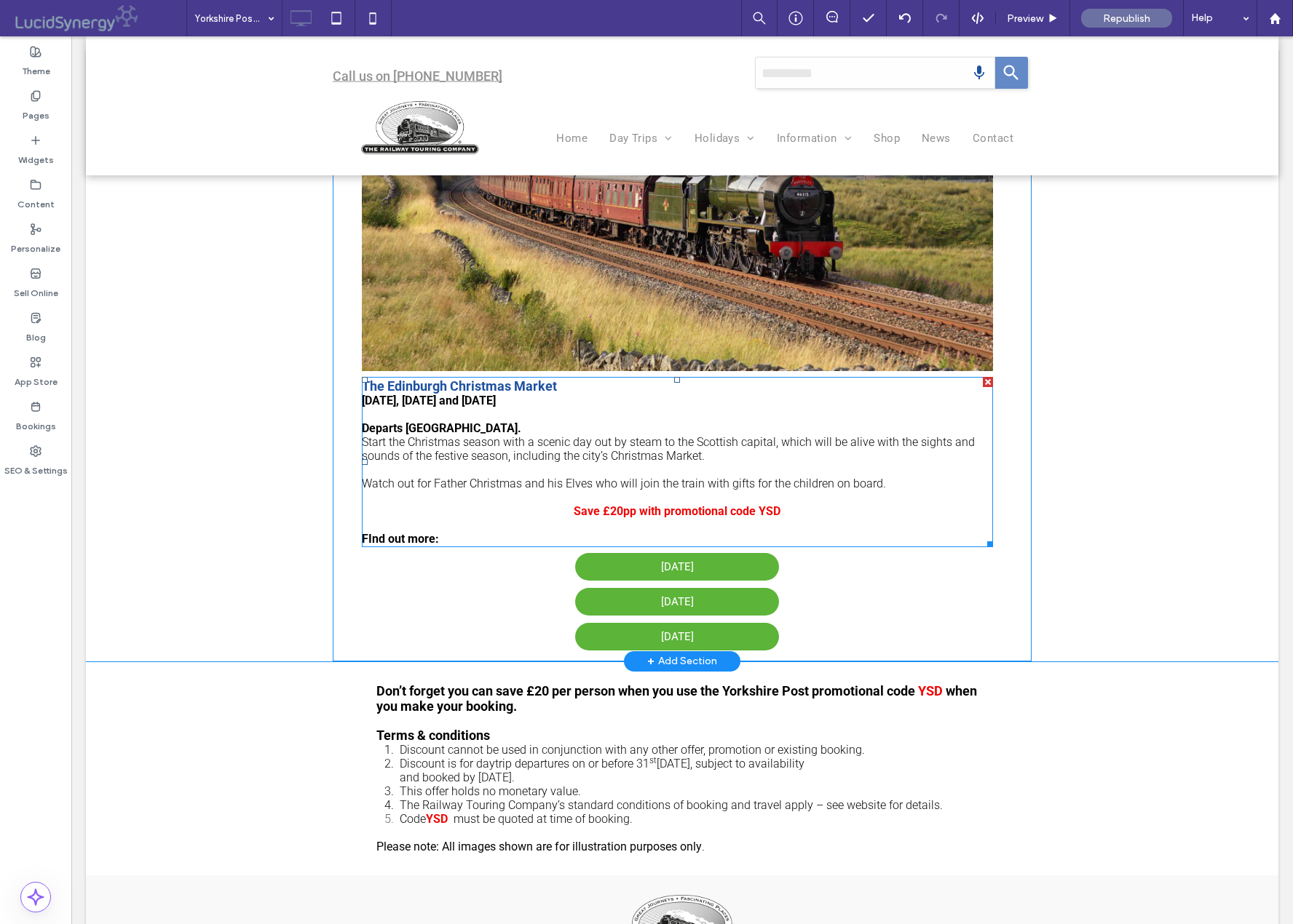
click at [403, 541] on strong "FInd out more:" at bounding box center [400, 539] width 77 height 14
type input "******"
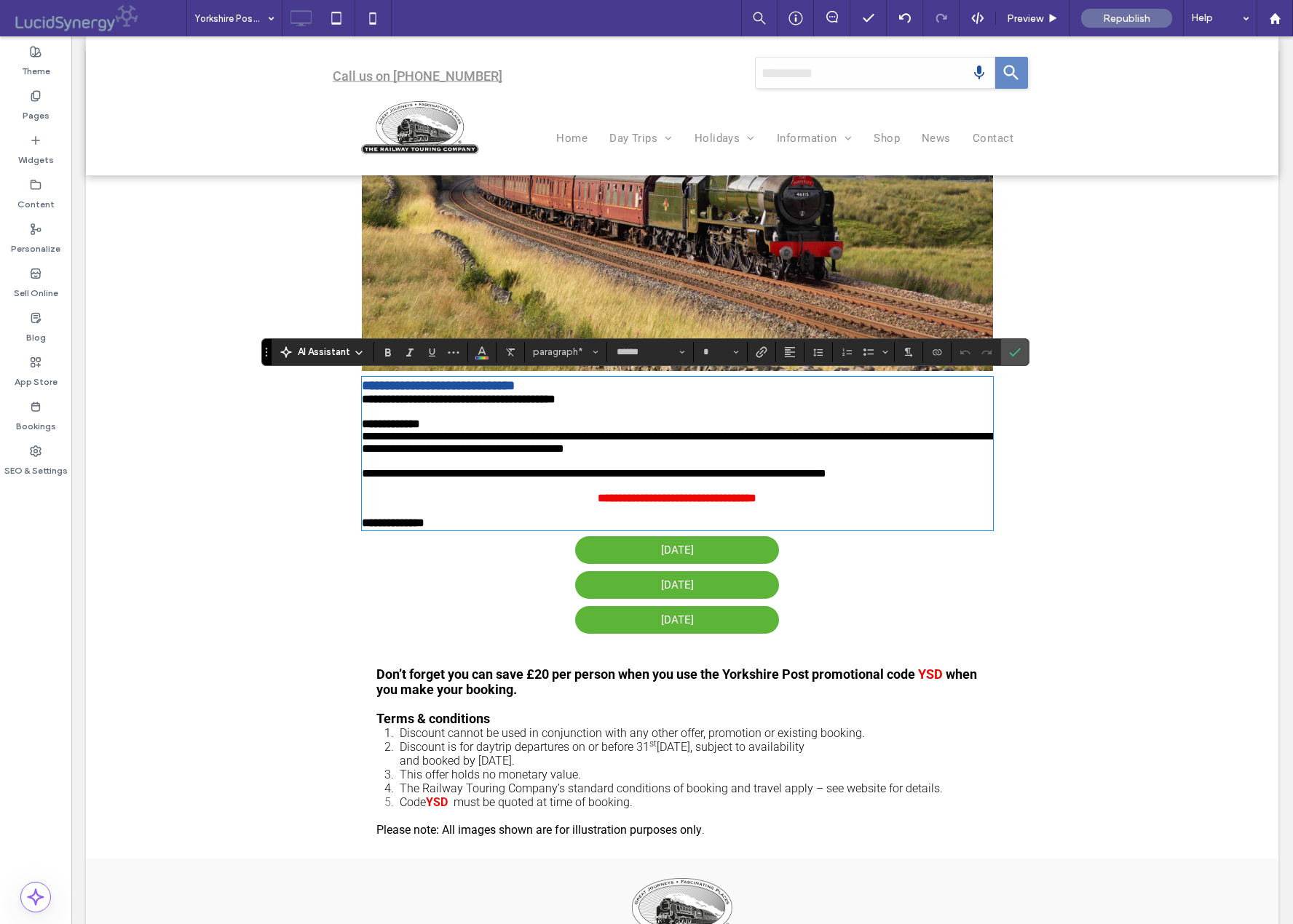
type input "**"
click at [402, 528] on strong "**********" at bounding box center [393, 523] width 63 height 11
click at [791, 351] on use "Alignment" at bounding box center [790, 352] width 10 height 10
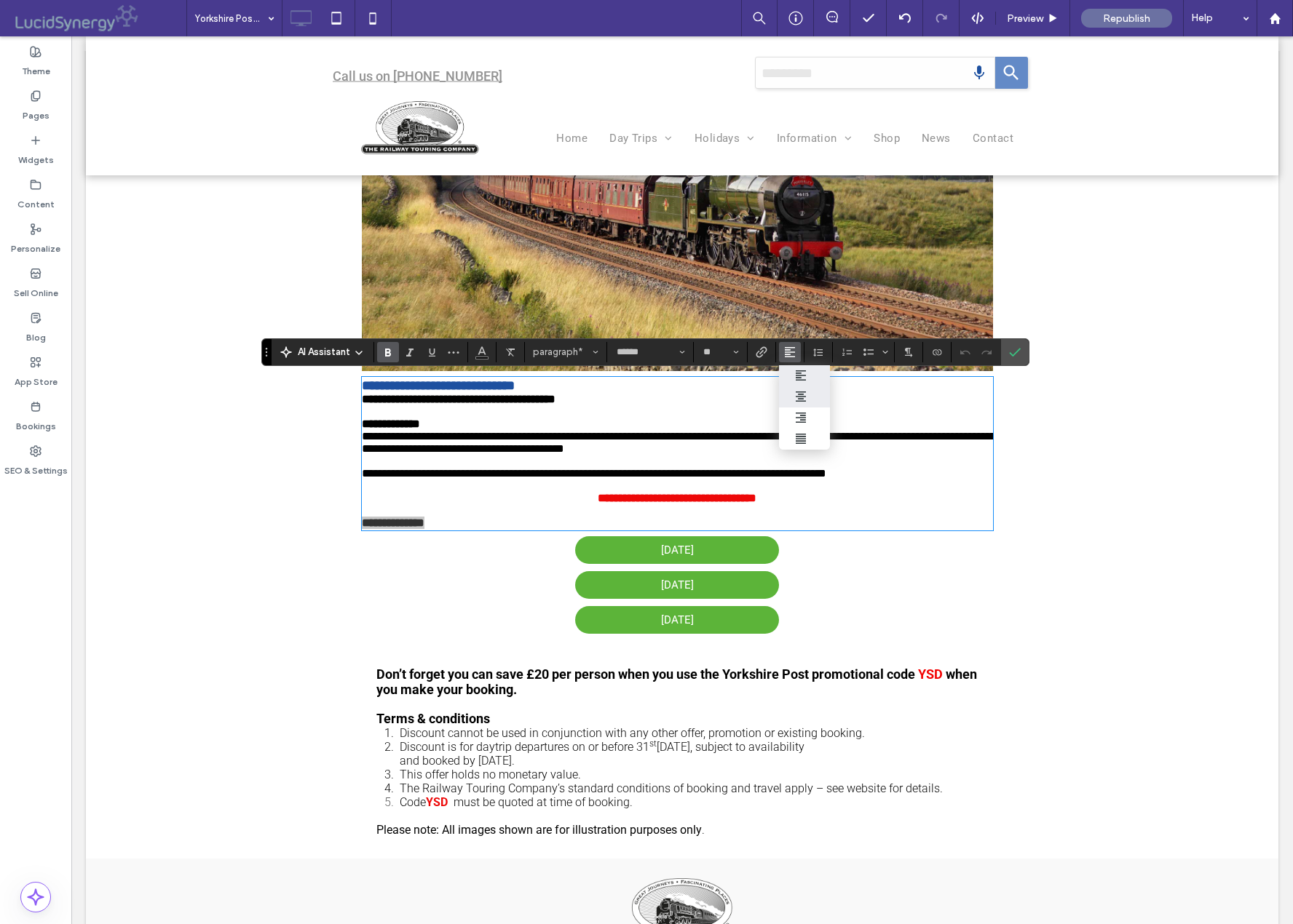
click at [800, 395] on icon "ui.textEditor.alignment.center" at bounding box center [800, 396] width 11 height 11
click at [648, 528] on strong "**********" at bounding box center [677, 523] width 63 height 11
click at [1013, 349] on icon "Confirm" at bounding box center [1014, 351] width 11 height 11
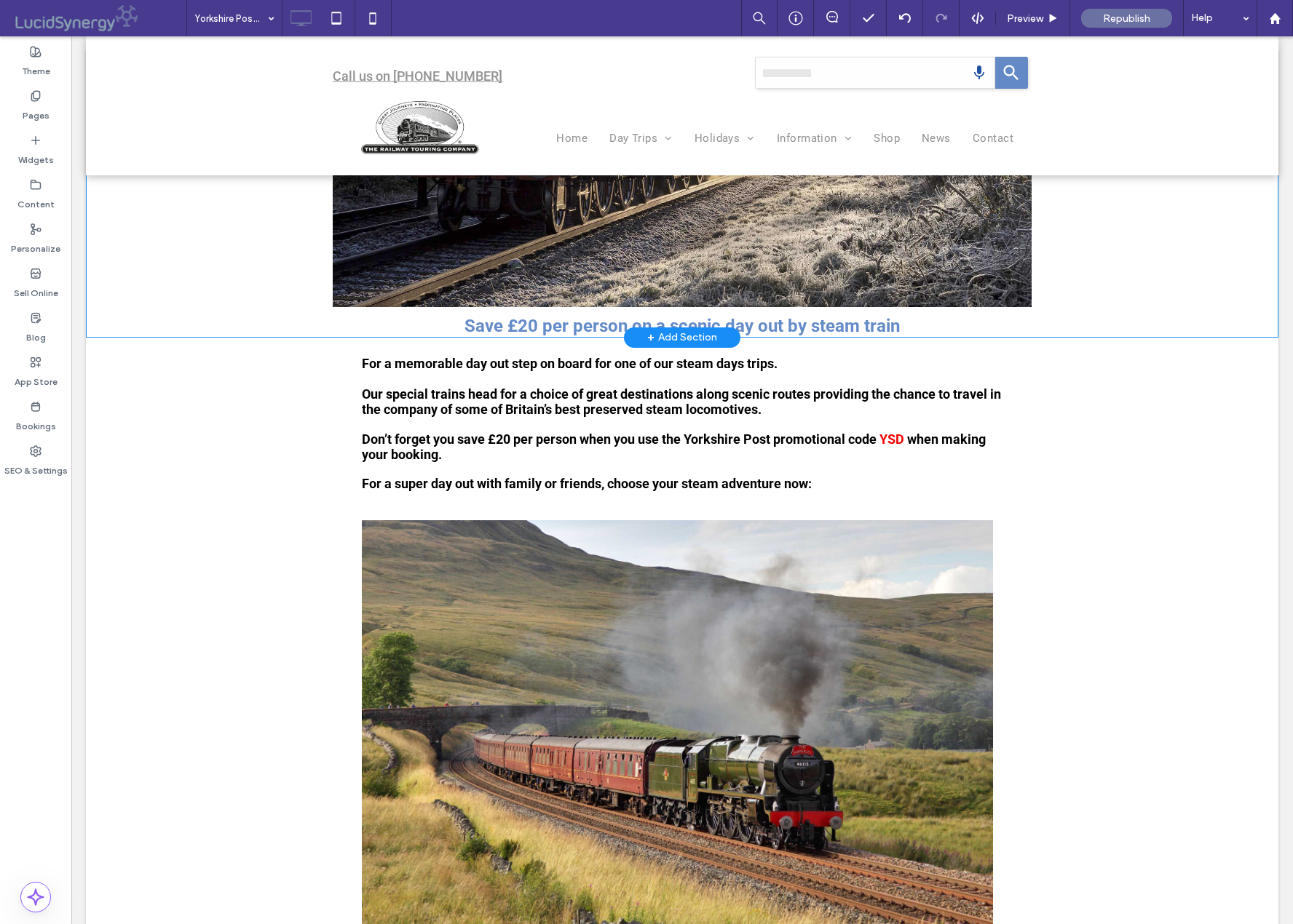
scroll to position [522, 0]
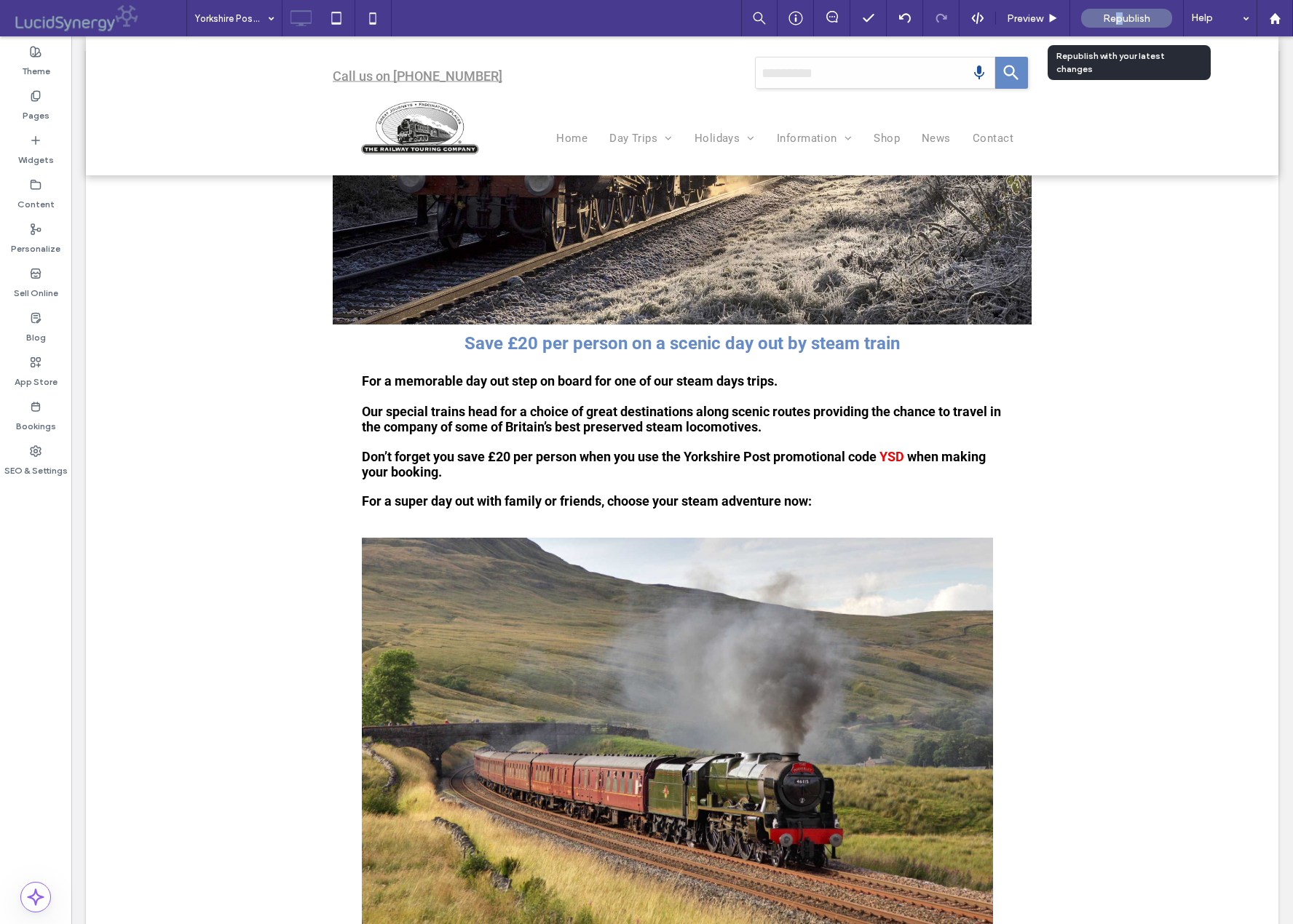
click at [1118, 20] on span "Republish" at bounding box center [1126, 18] width 47 height 12
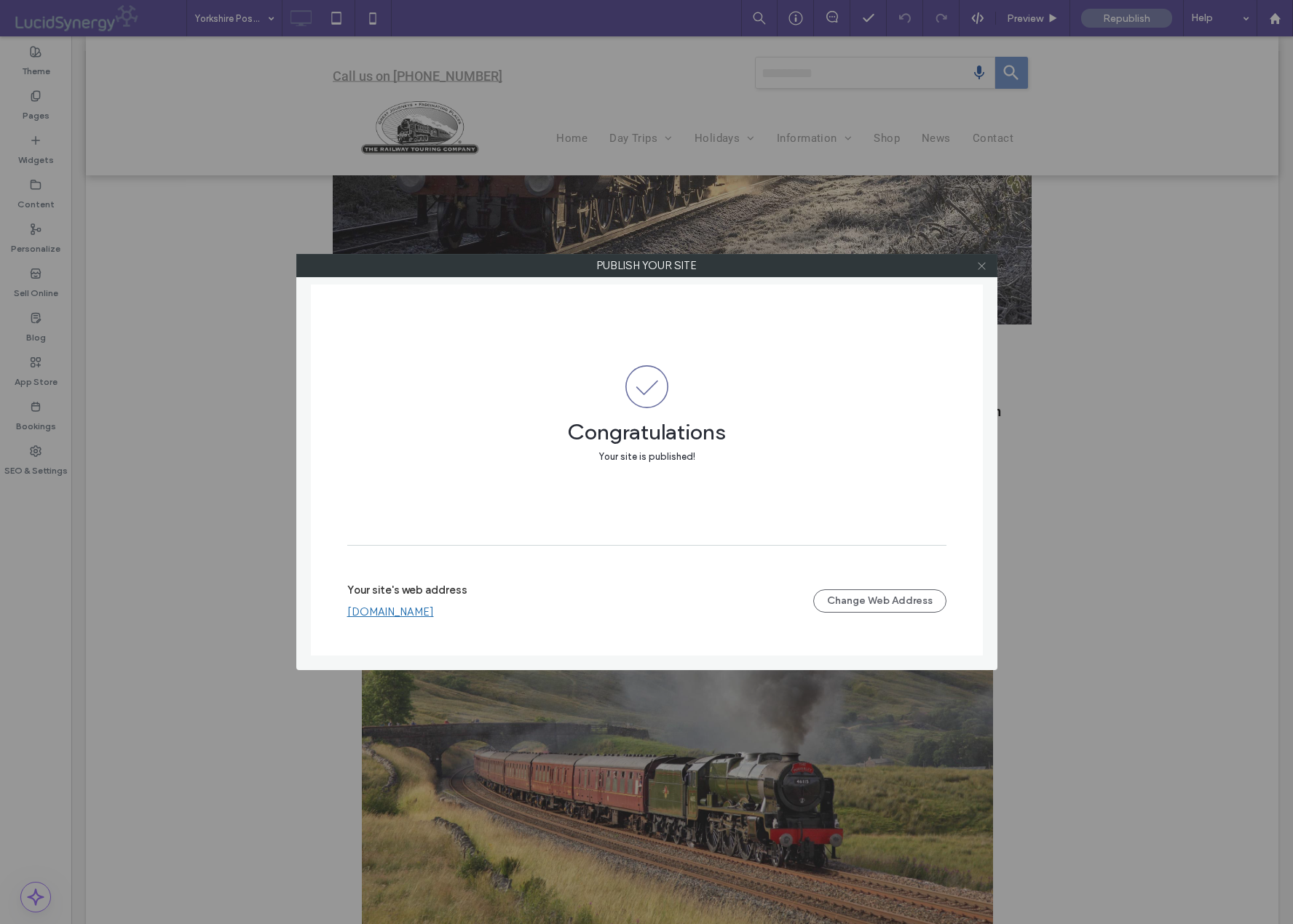
click at [983, 262] on icon at bounding box center [981, 266] width 11 height 11
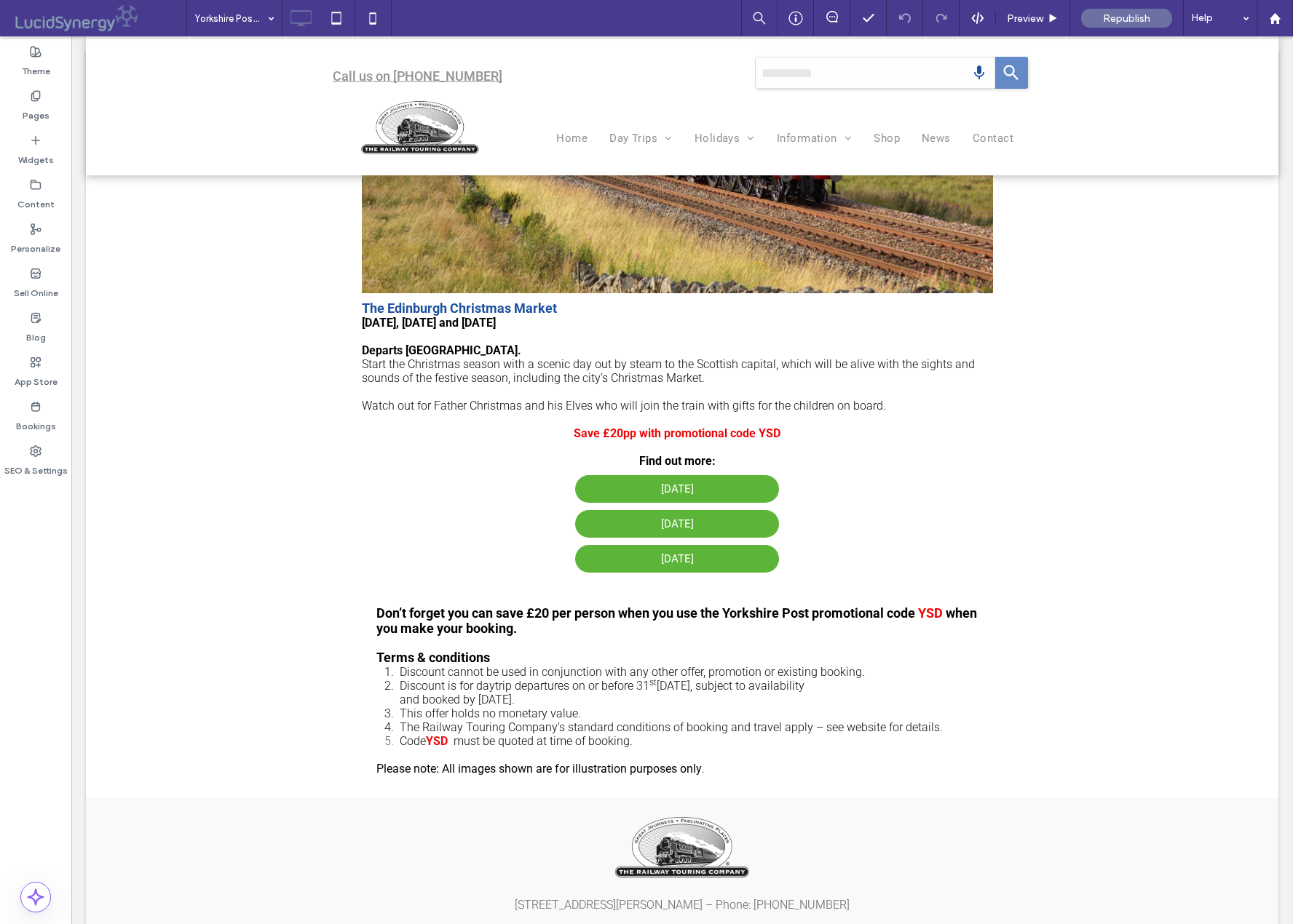
scroll to position [1185, 0]
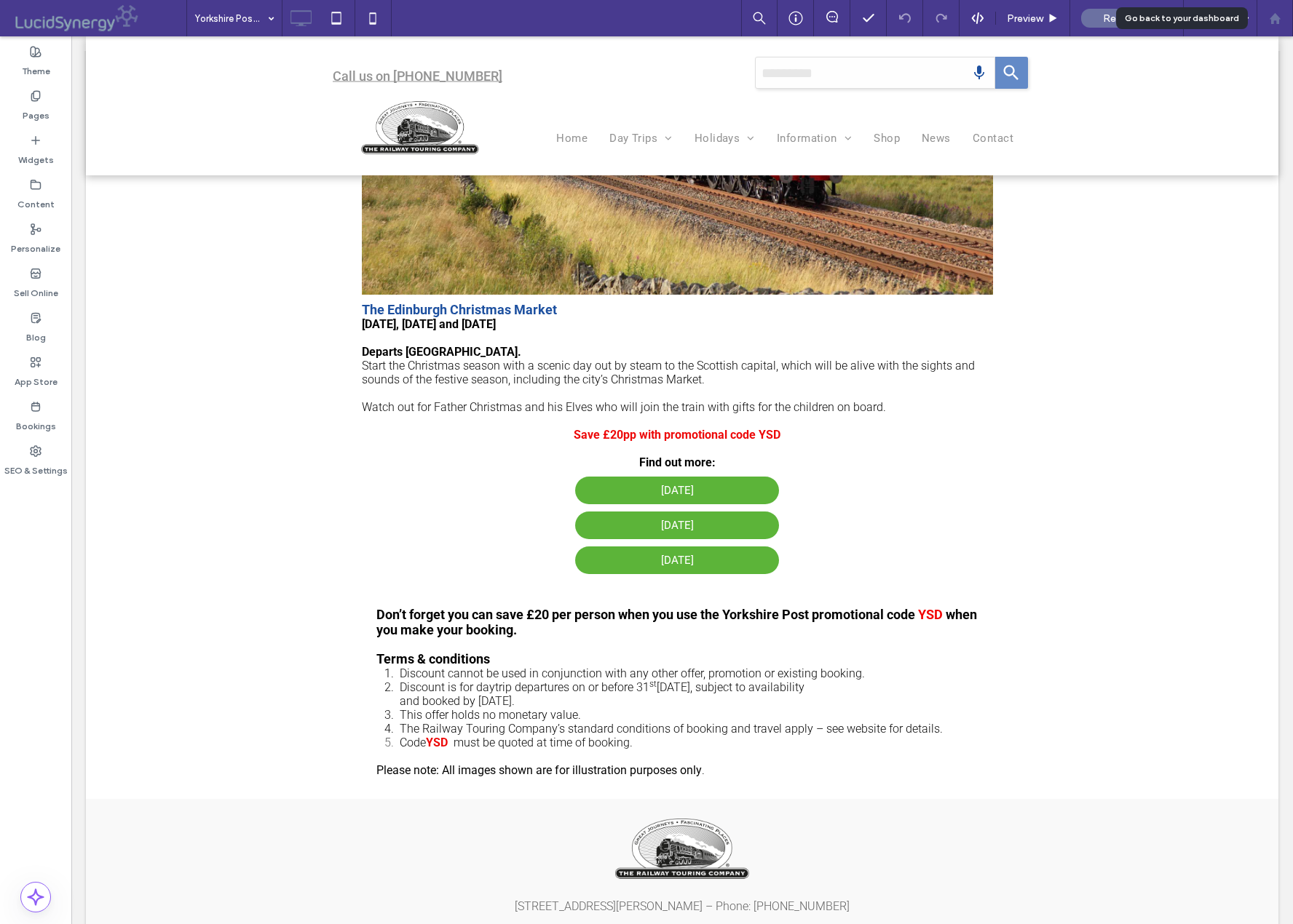
click at [1276, 17] on use at bounding box center [1274, 17] width 11 height 11
